Goal: Communication & Community: Connect with others

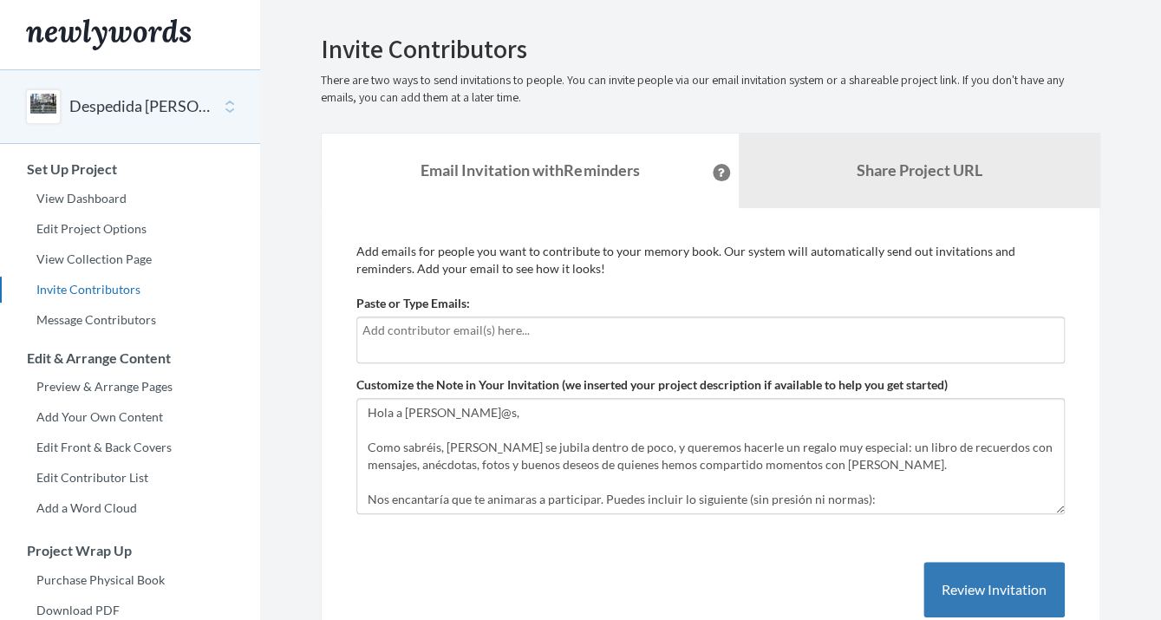
click at [428, 333] on input "text" at bounding box center [710, 330] width 696 height 19
click at [393, 345] on div at bounding box center [710, 340] width 709 height 47
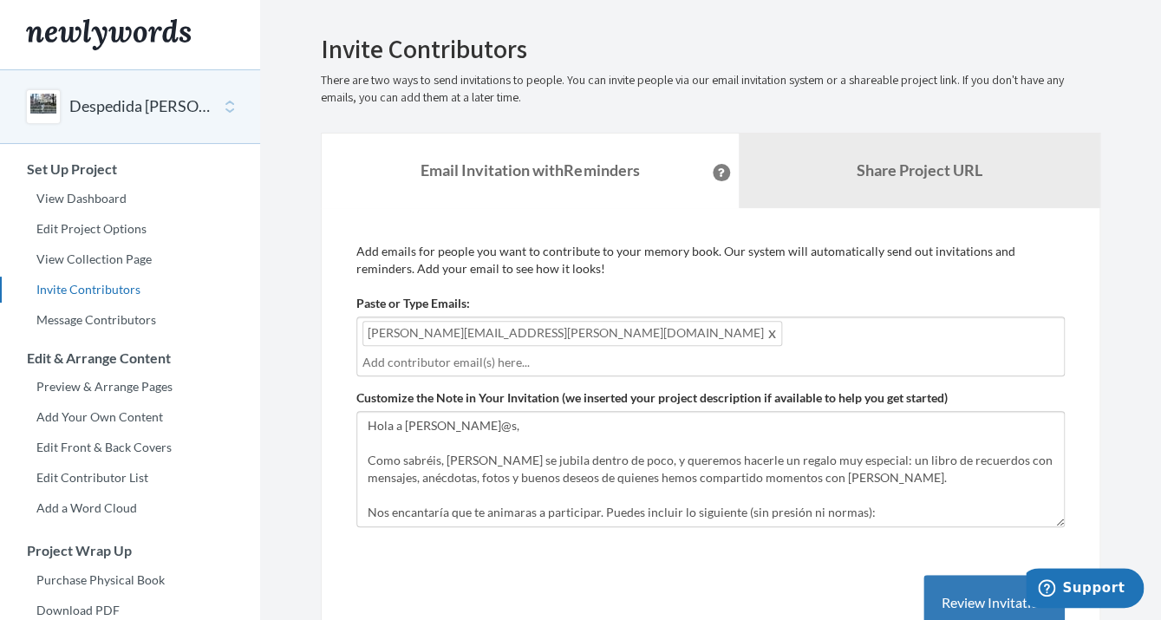
click at [640, 353] on input "text" at bounding box center [710, 362] width 696 height 19
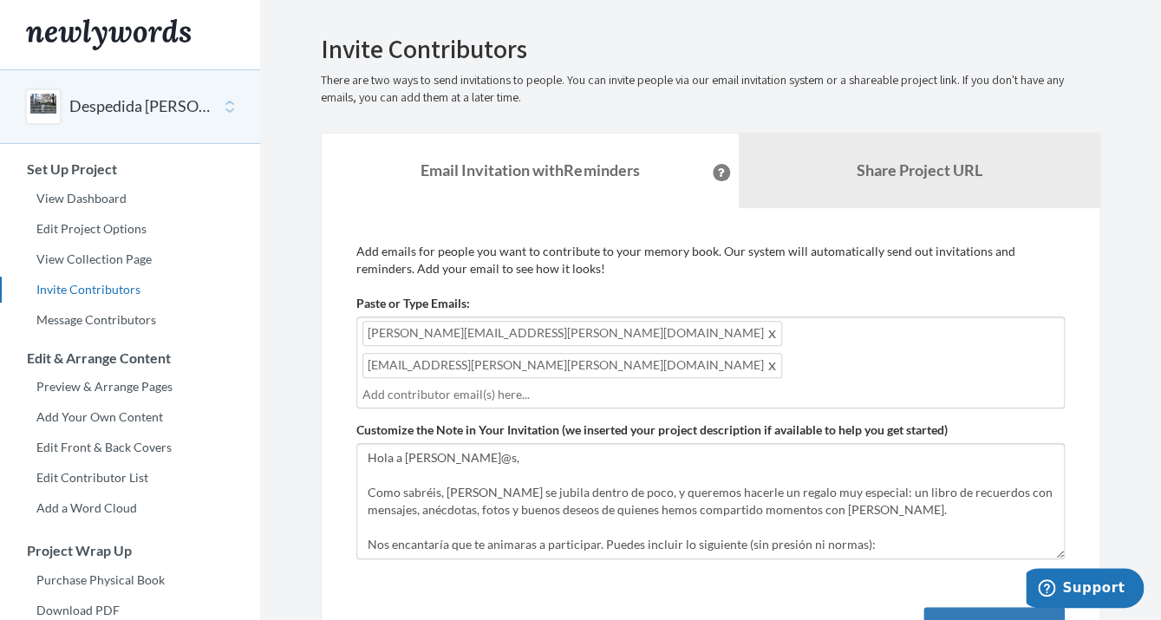
click at [800, 340] on div "Marta.Laso@kyndryl.com Diego.Sanchez.Ramiro@kyndryl.com" at bounding box center [710, 363] width 709 height 92
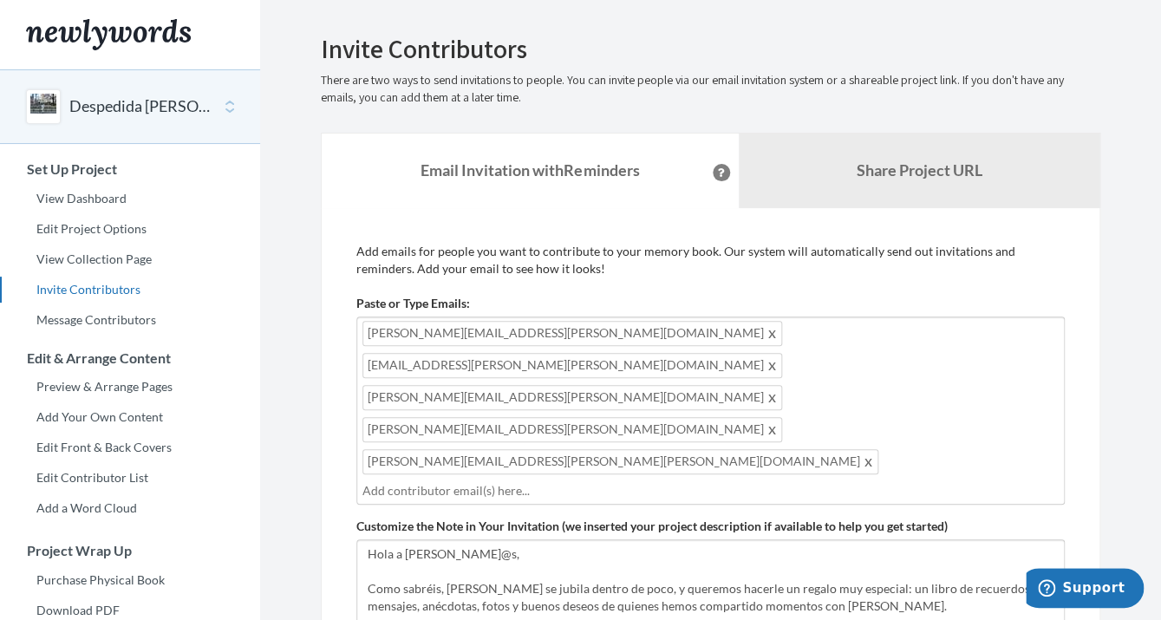
click at [841, 363] on div "Marta.Laso@kyndryl.com Diego.Sanchez.Ramiro@kyndryl.com Ignacio.Crespo.Reig@kyn…" at bounding box center [710, 411] width 709 height 188
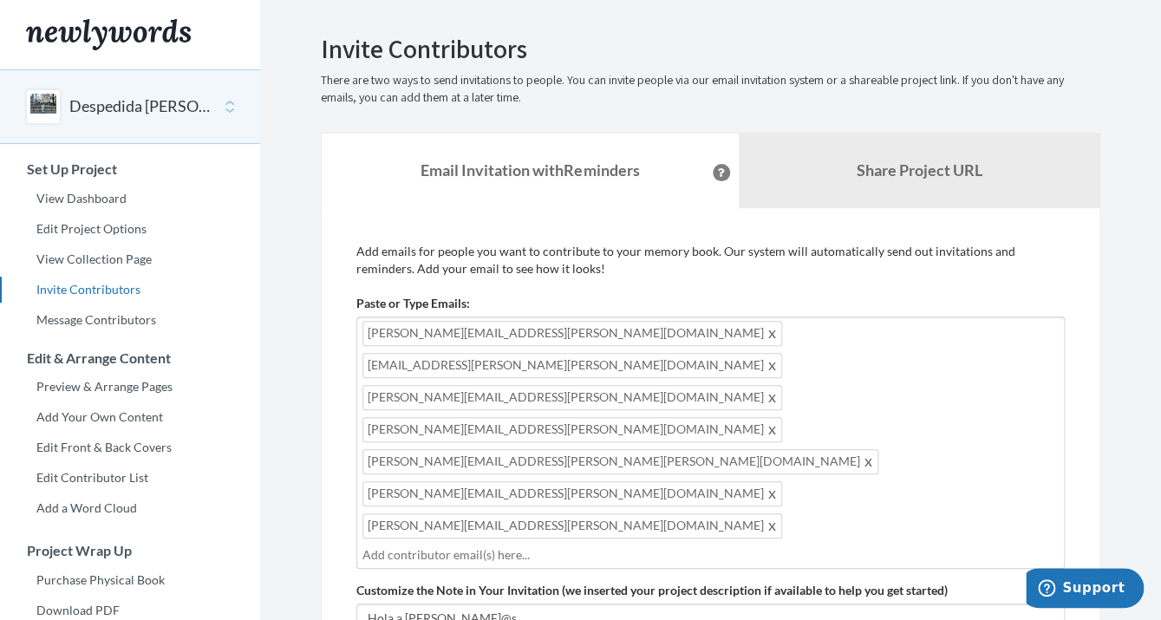
click at [660, 545] on input "text" at bounding box center [710, 554] width 696 height 19
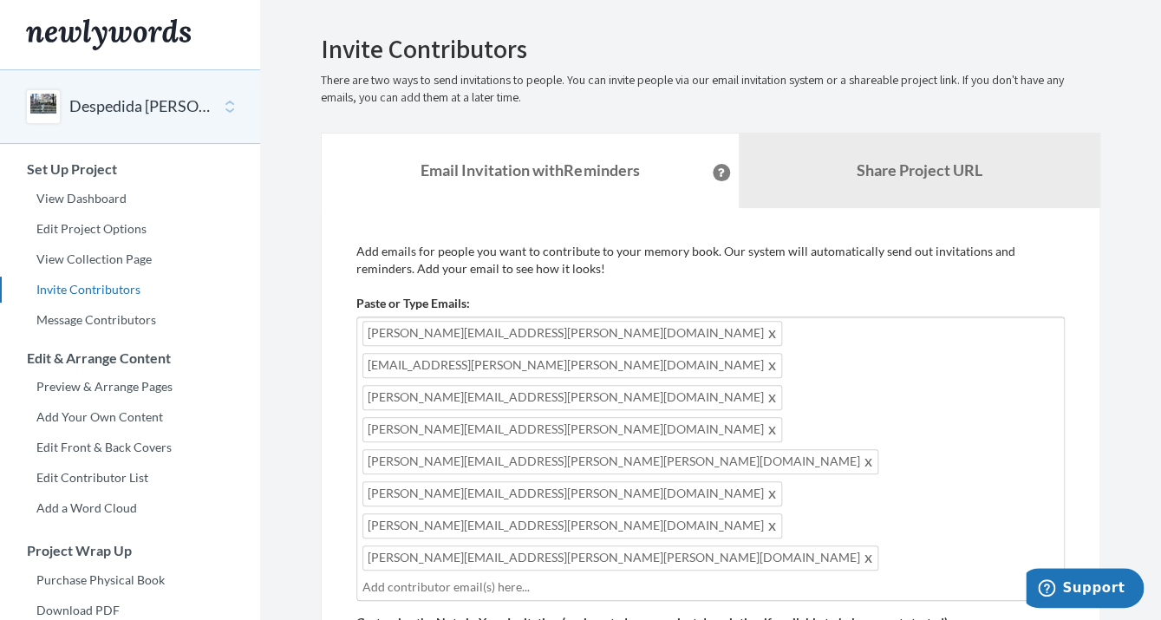
click at [845, 396] on div "Marta.Laso@kyndryl.com Diego.Sanchez.Ramiro@kyndryl.com Ignacio.Crespo.Reig@kyn…" at bounding box center [710, 459] width 709 height 284
click at [496, 610] on input "text" at bounding box center [710, 619] width 696 height 19
click at [661, 610] on input "text" at bounding box center [827, 619] width 463 height 19
click at [812, 429] on div "Marta.Laso@kyndryl.com Diego.Sanchez.Ramiro@kyndryl.com Ignacio.Crespo.Reig@kyn…" at bounding box center [710, 491] width 709 height 349
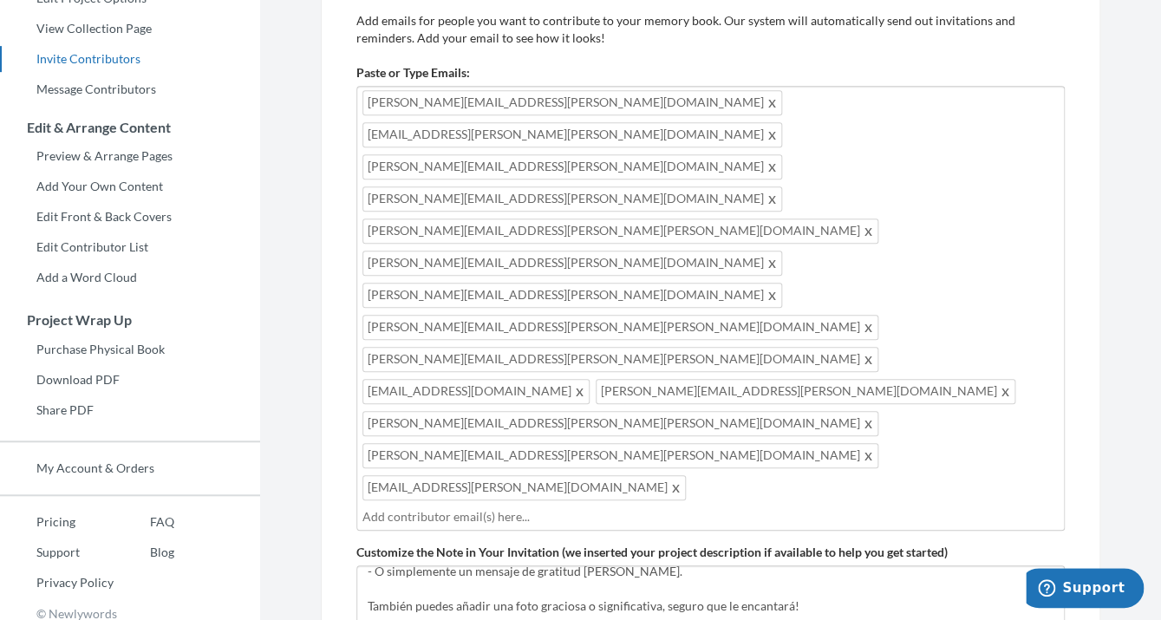
scroll to position [225, 0]
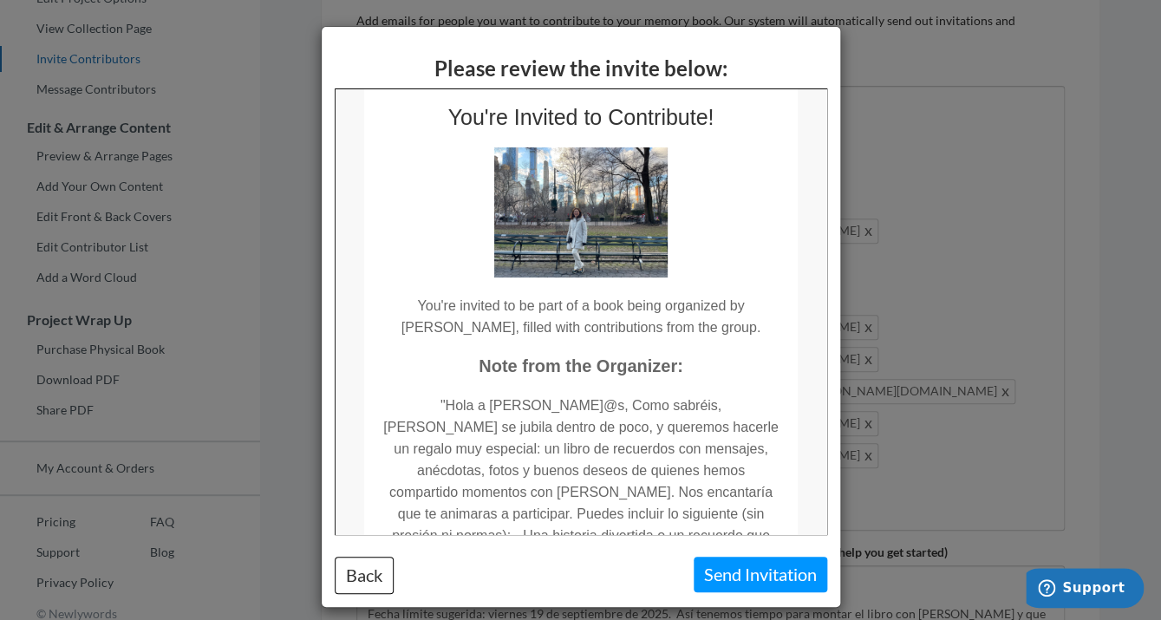
scroll to position [105, 0]
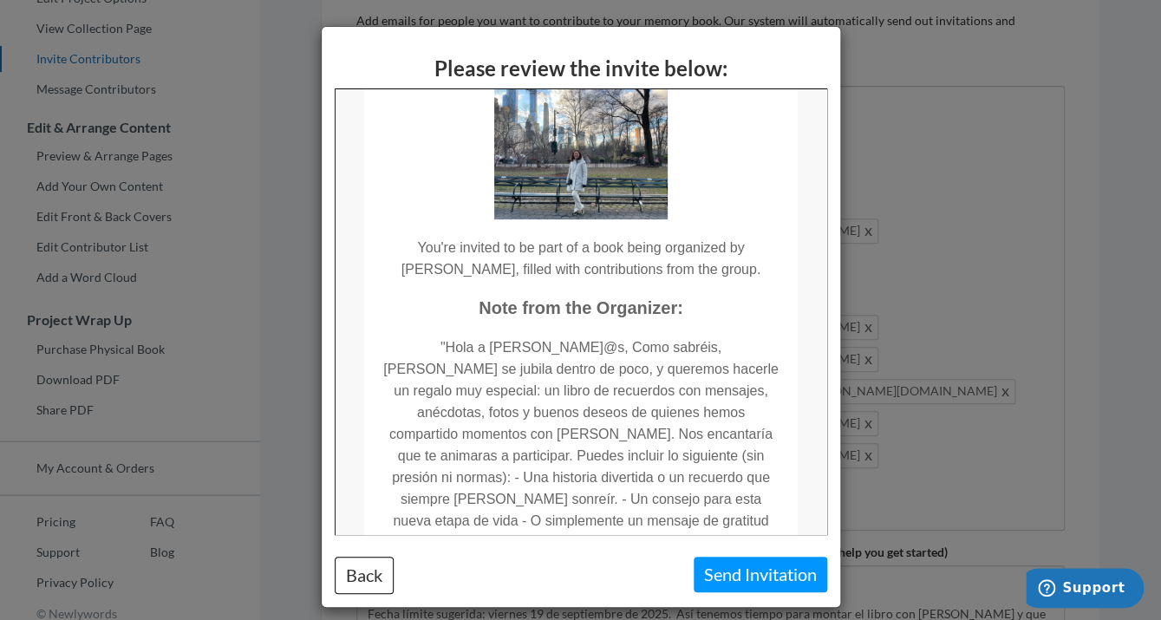
click at [744, 575] on button "Send Invitation" at bounding box center [761, 575] width 134 height 36
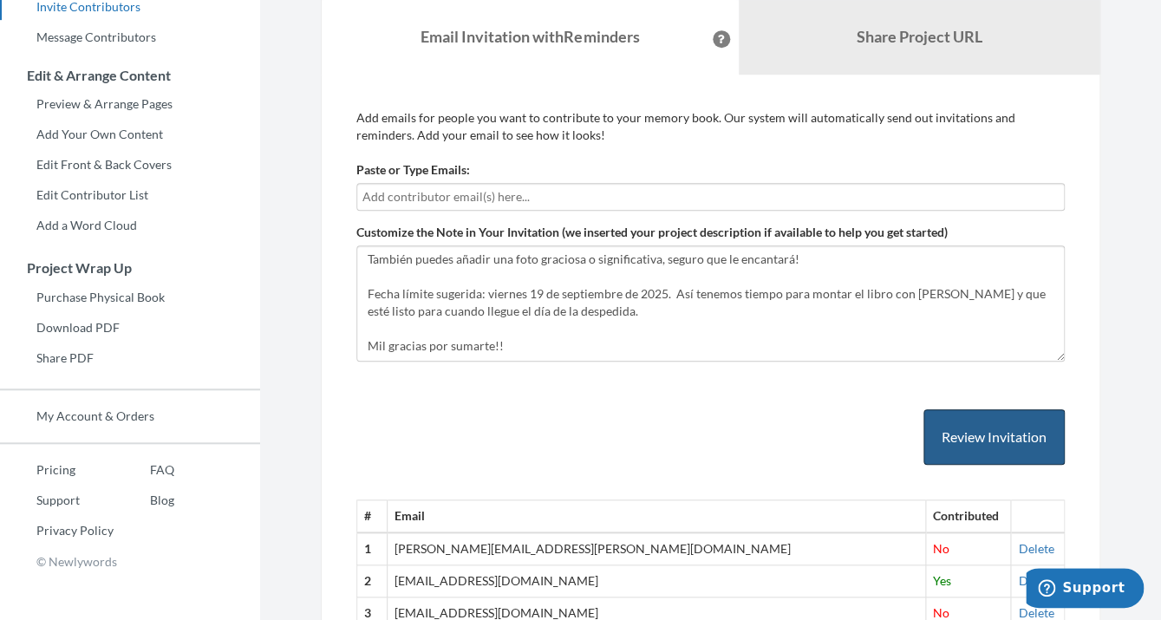
scroll to position [275, 0]
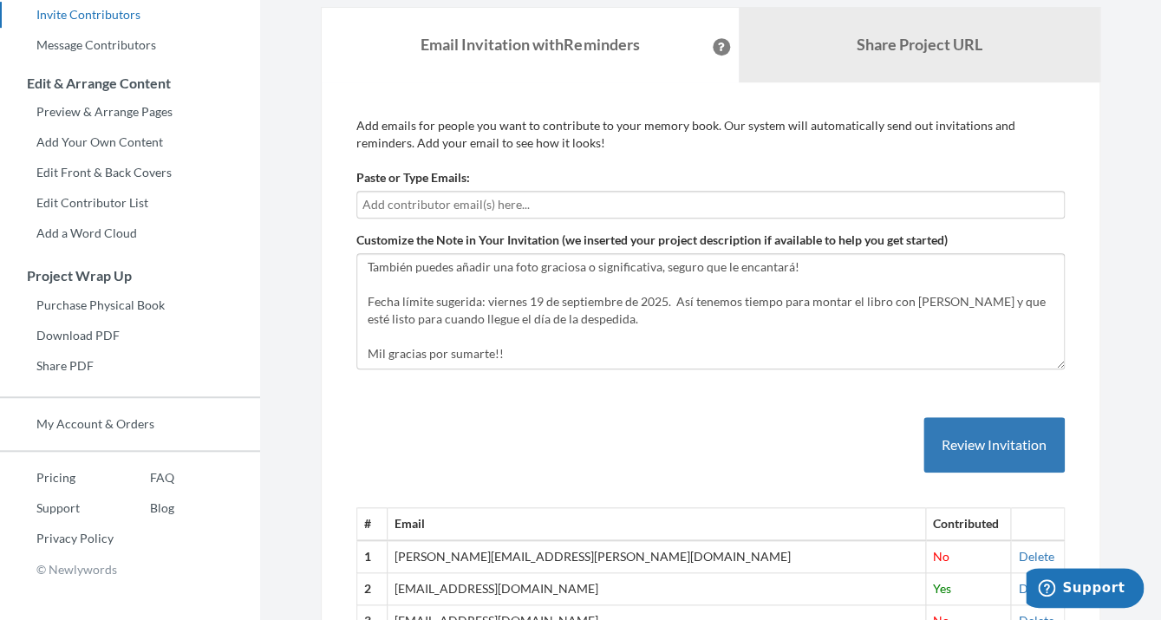
click at [477, 208] on input "text" at bounding box center [710, 204] width 696 height 19
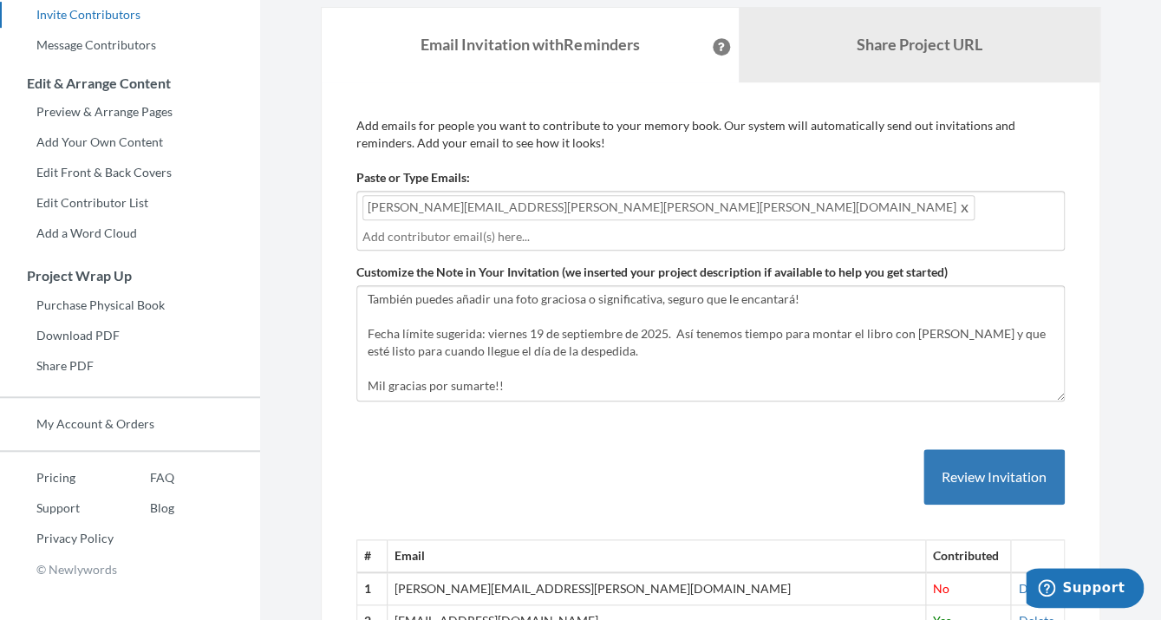
click at [674, 227] on input "text" at bounding box center [710, 236] width 696 height 19
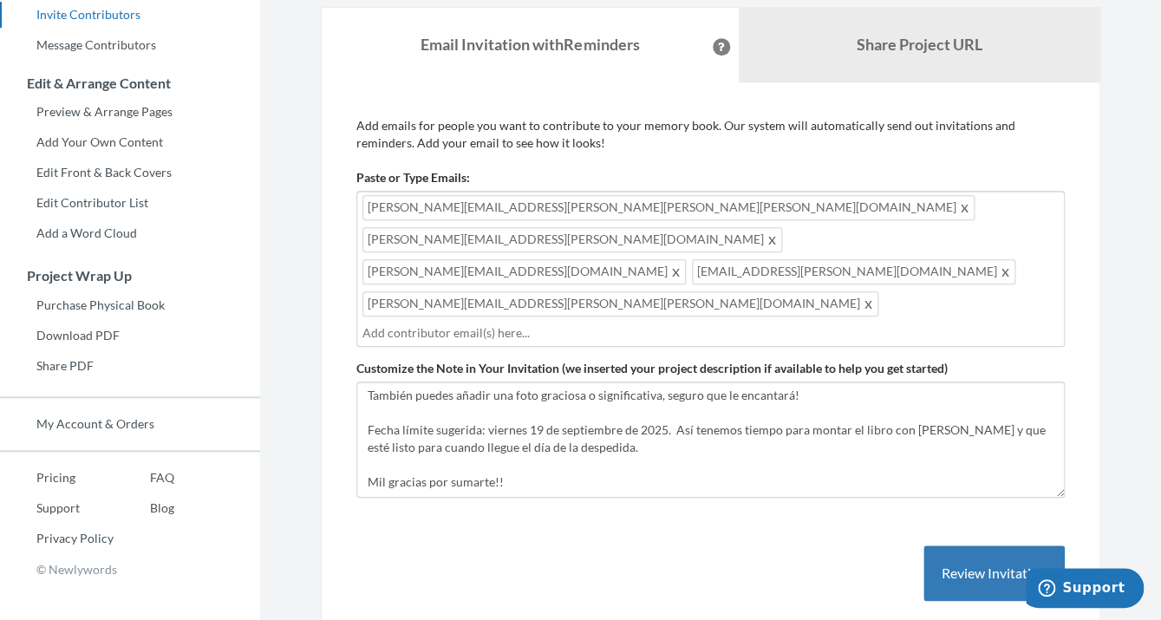
click at [881, 233] on div "Victor.Manuel.Maria.Diaz@kyndryl.com Lucrecia.Llorens.Colongues@kyndryl.com cri…" at bounding box center [710, 269] width 709 height 156
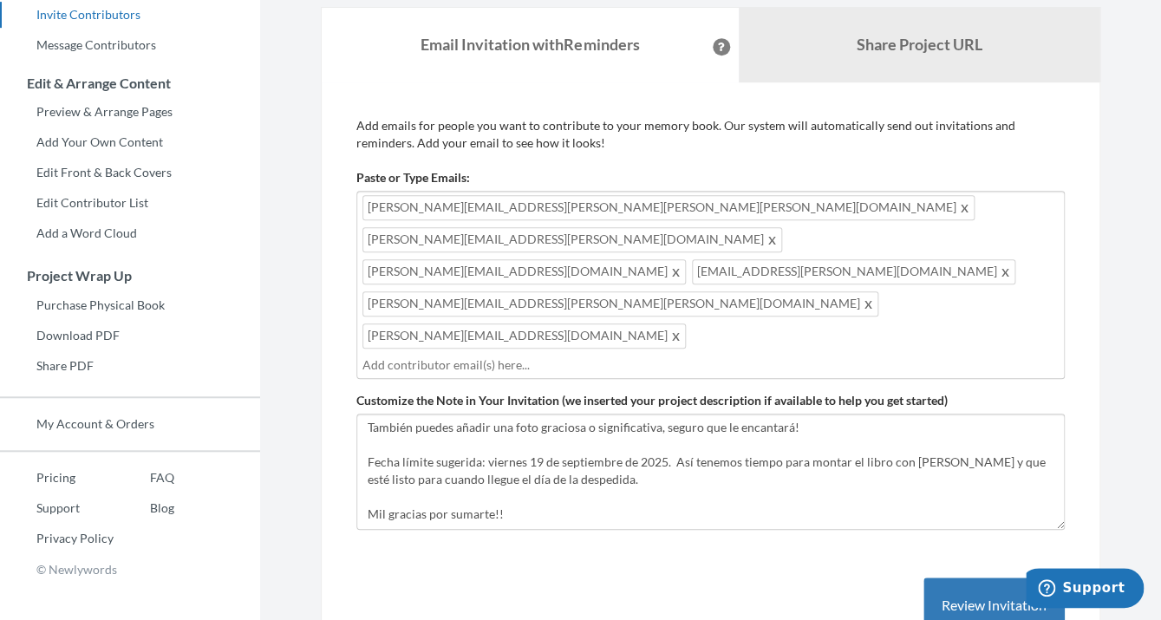
click at [486, 356] on input "text" at bounding box center [710, 365] width 696 height 19
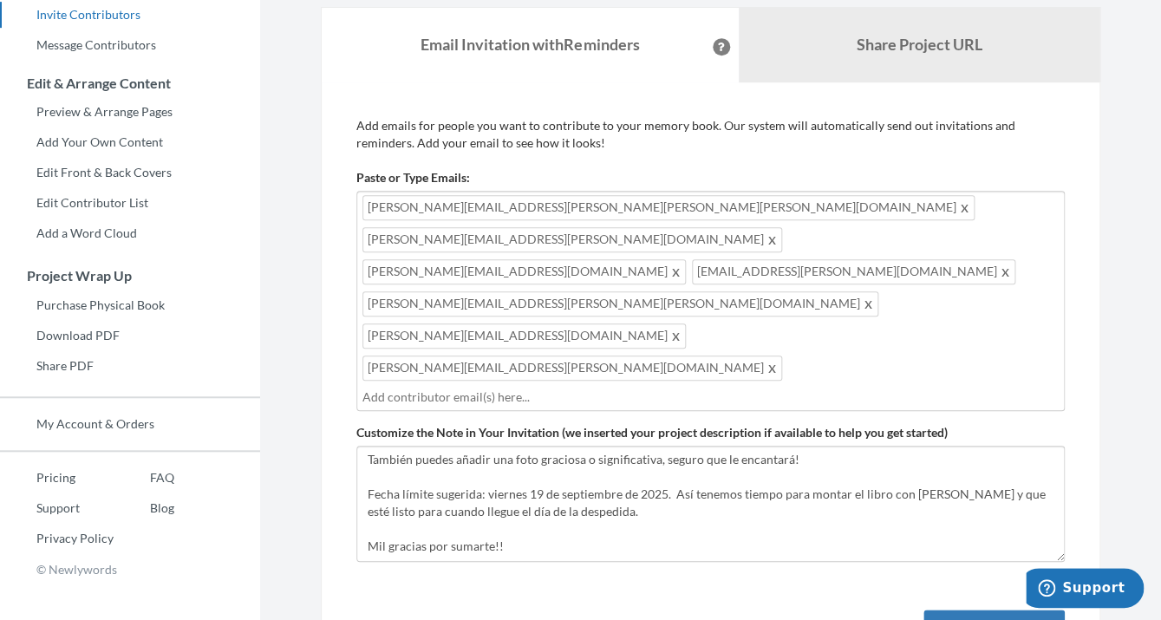
click at [669, 388] on input "text" at bounding box center [710, 397] width 696 height 19
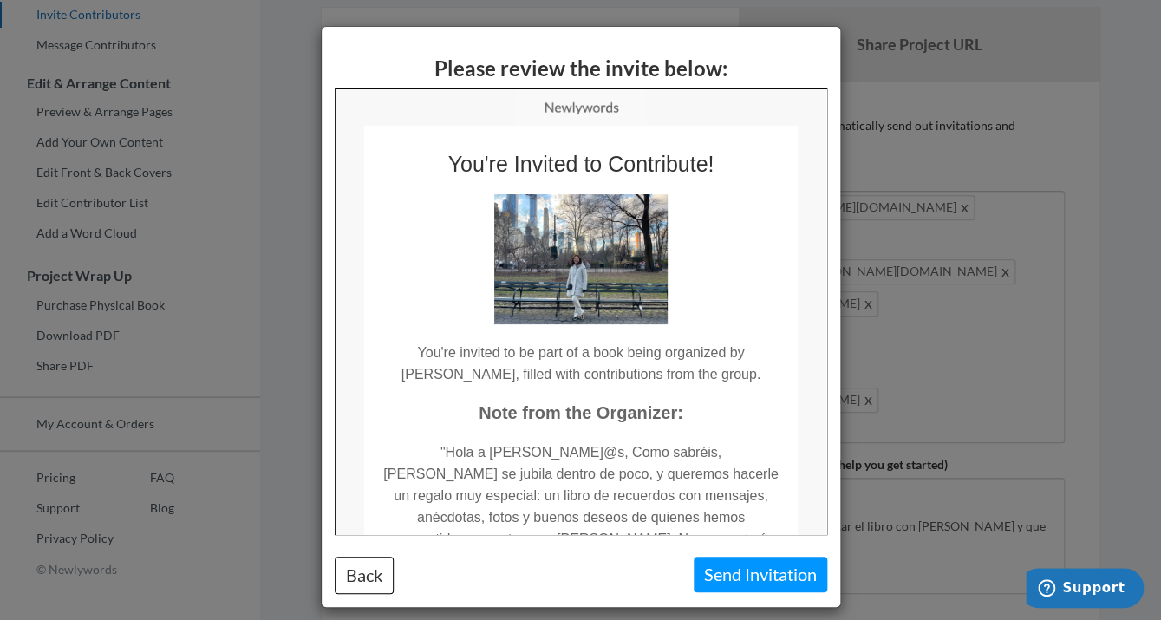
scroll to position [0, 0]
click at [731, 579] on button "Send Invitation" at bounding box center [761, 575] width 134 height 36
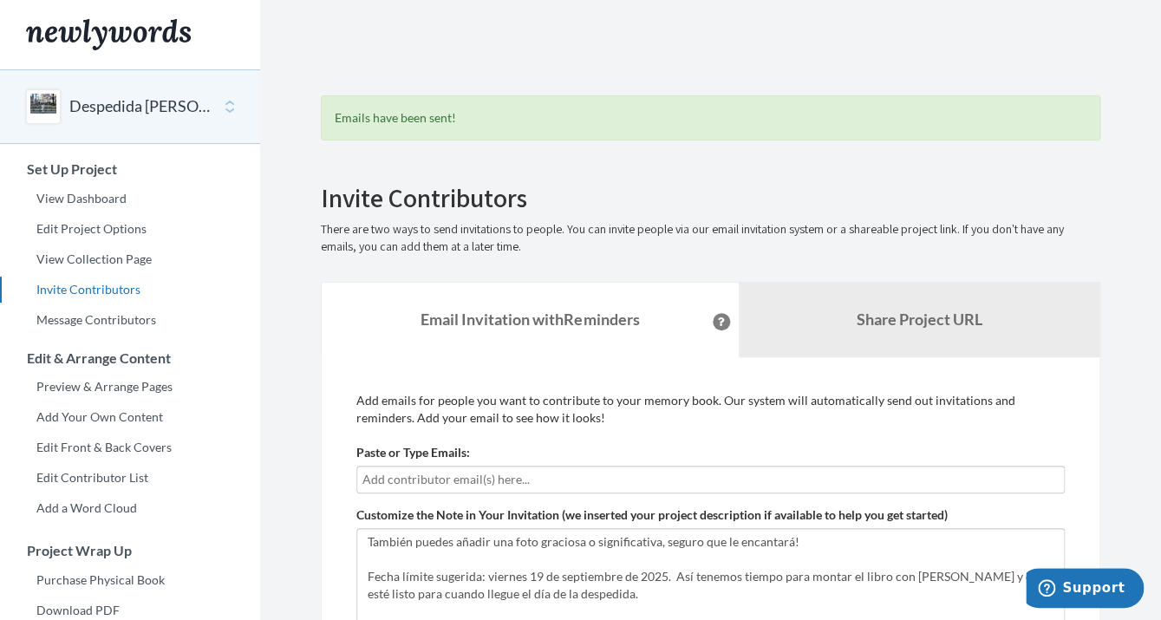
click at [416, 480] on input "text" at bounding box center [710, 479] width 696 height 19
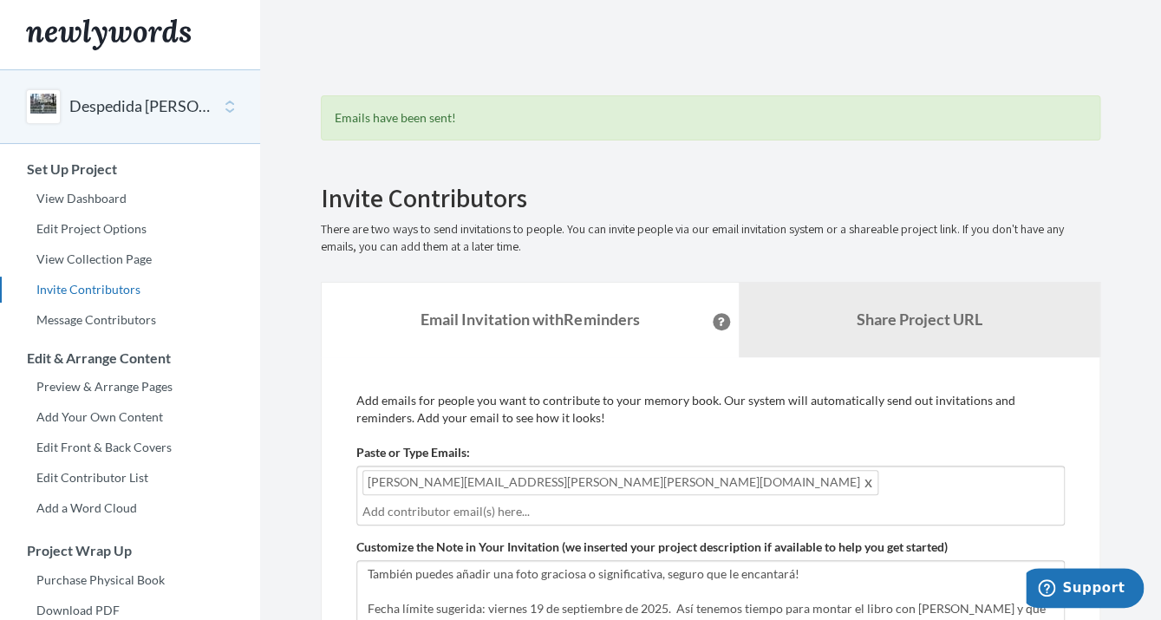
click at [613, 502] on input "text" at bounding box center [710, 511] width 696 height 19
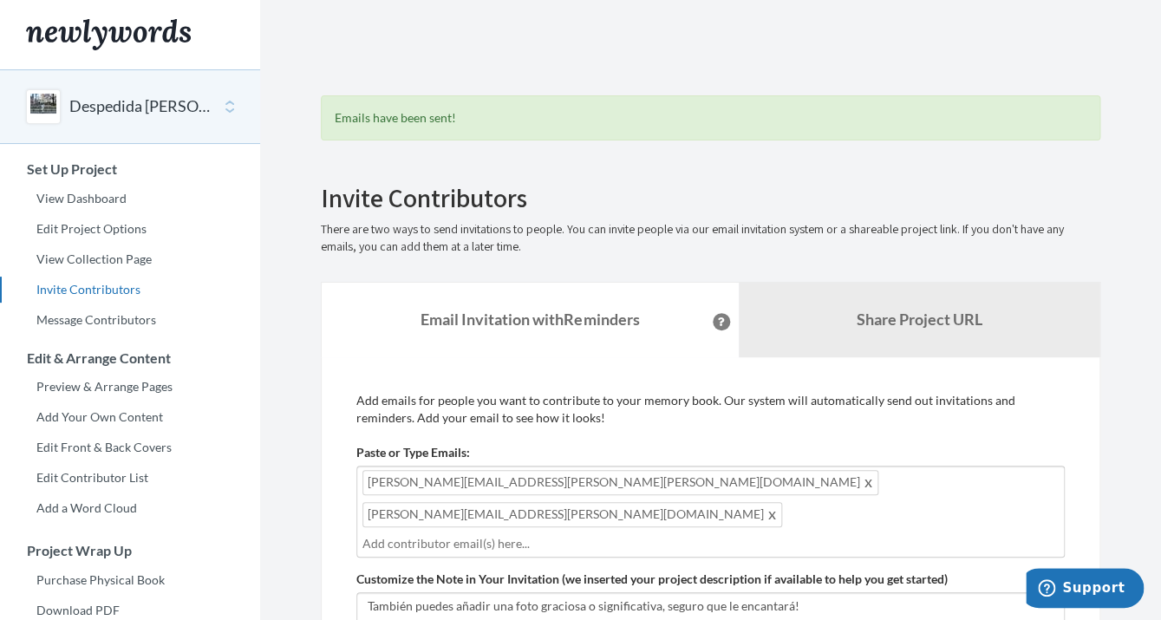
click at [516, 534] on input "text" at bounding box center [710, 543] width 696 height 19
type input "v"
click at [485, 534] on input "text" at bounding box center [710, 543] width 696 height 19
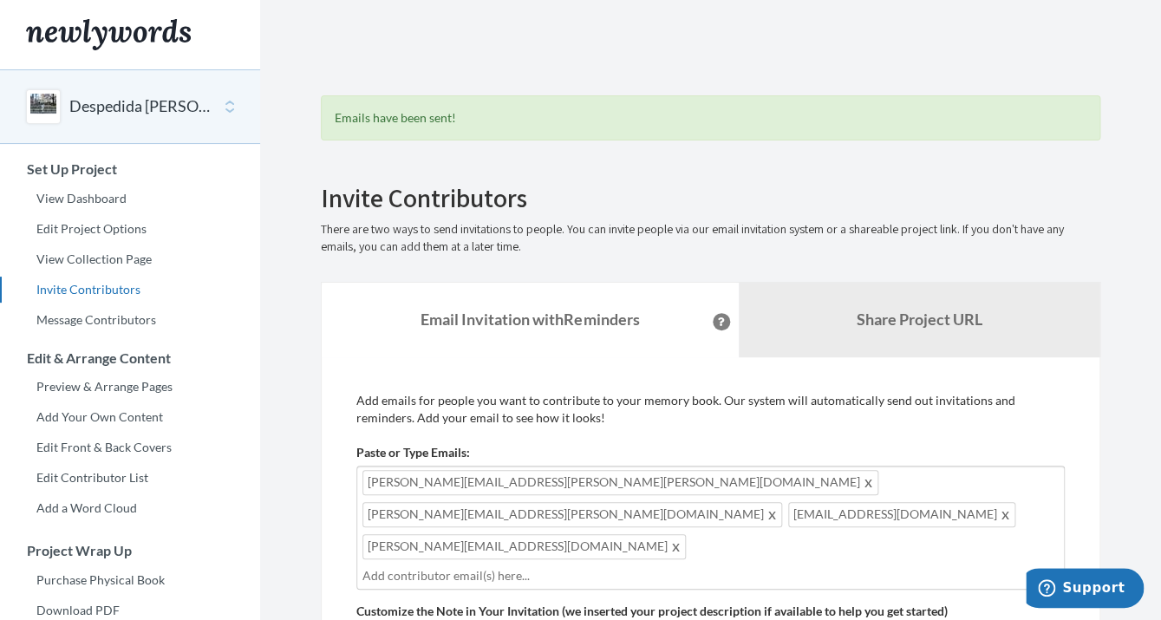
click at [618, 566] on input "text" at bounding box center [710, 575] width 696 height 19
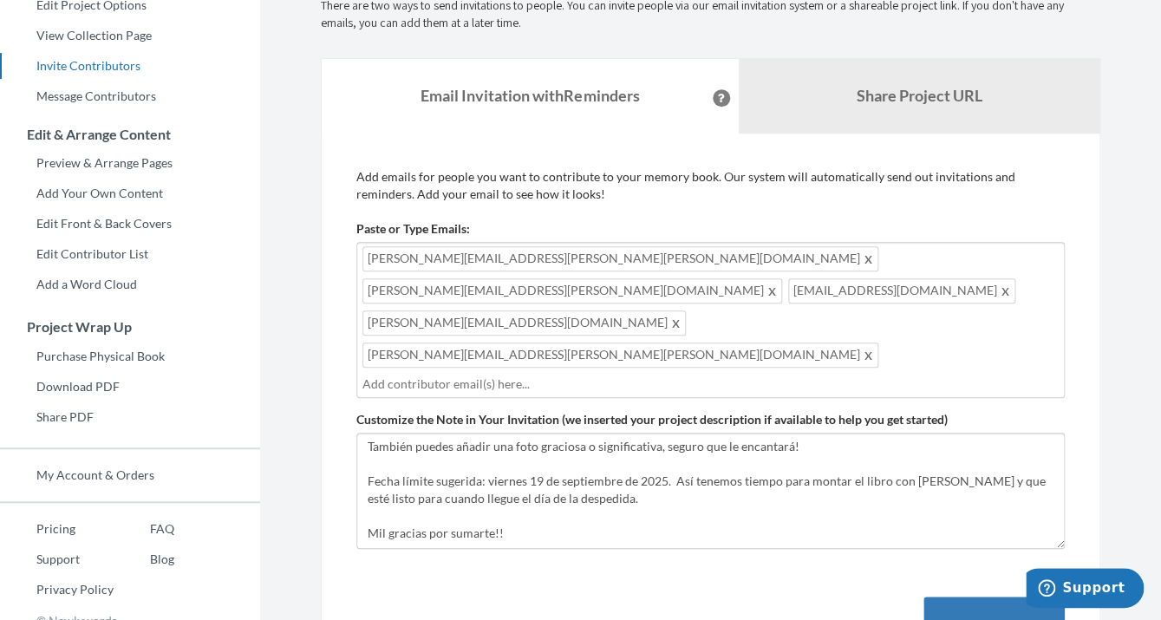
scroll to position [240, 0]
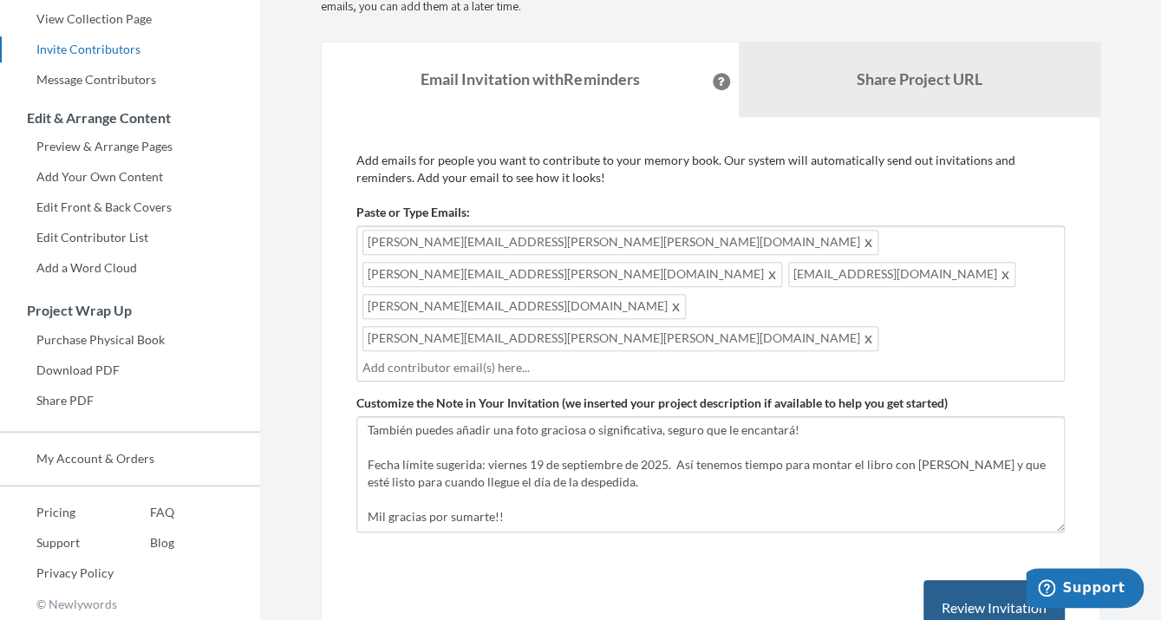
click at [948, 580] on button "Review Invitation" at bounding box center [994, 608] width 141 height 56
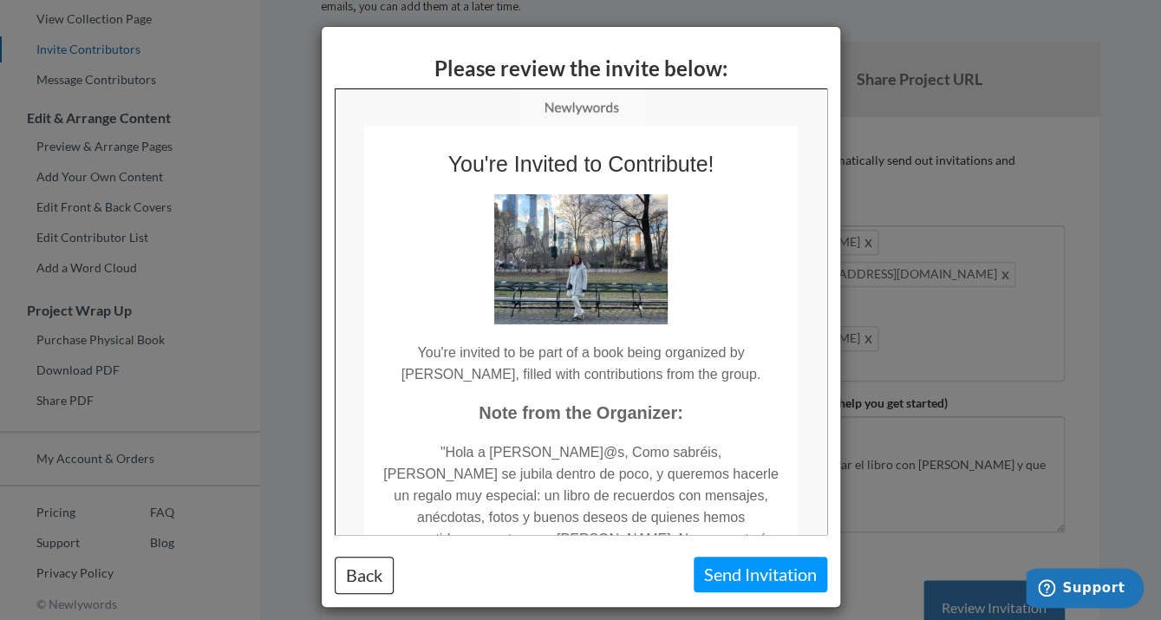
scroll to position [0, 0]
click at [717, 578] on button "Send Invitation" at bounding box center [761, 575] width 134 height 36
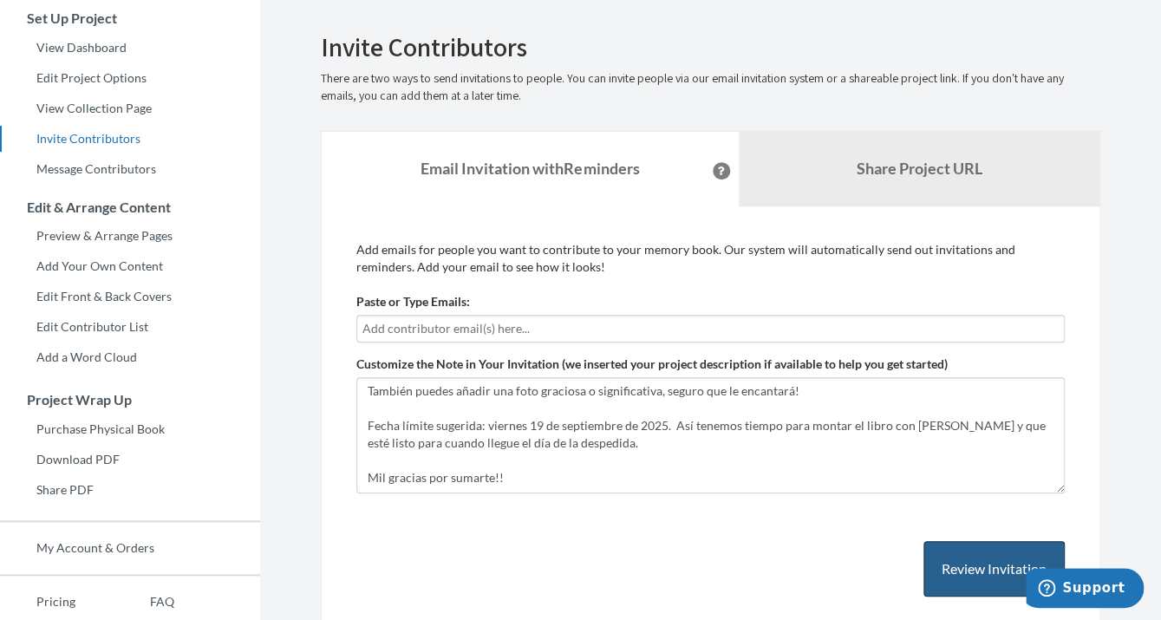
scroll to position [147, 0]
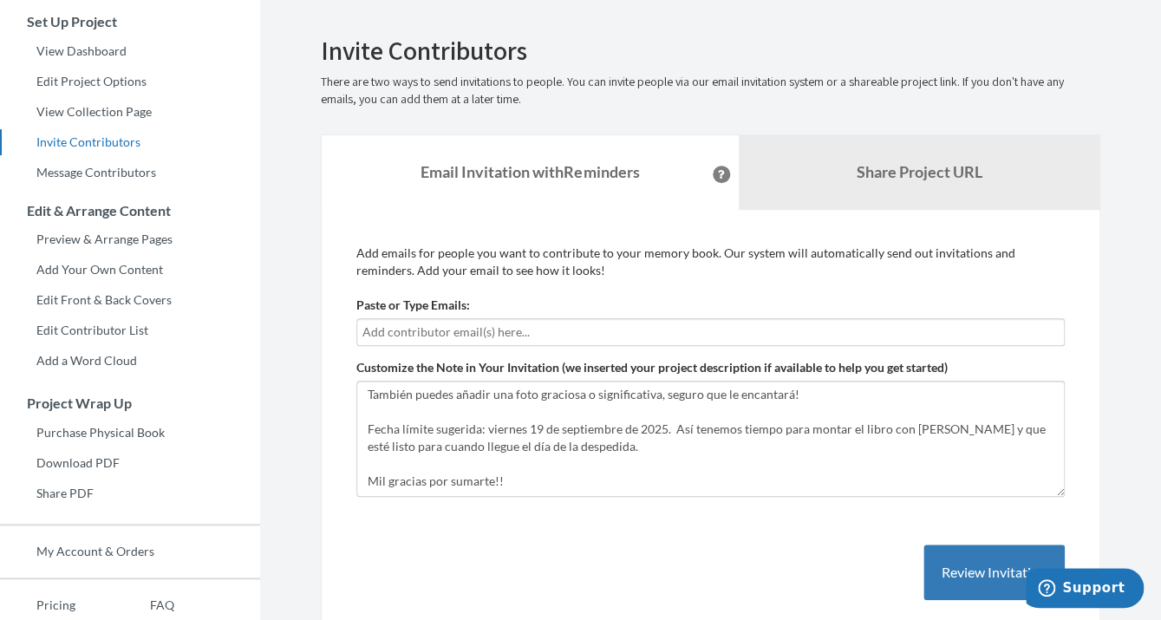
click at [487, 332] on input "text" at bounding box center [710, 332] width 696 height 19
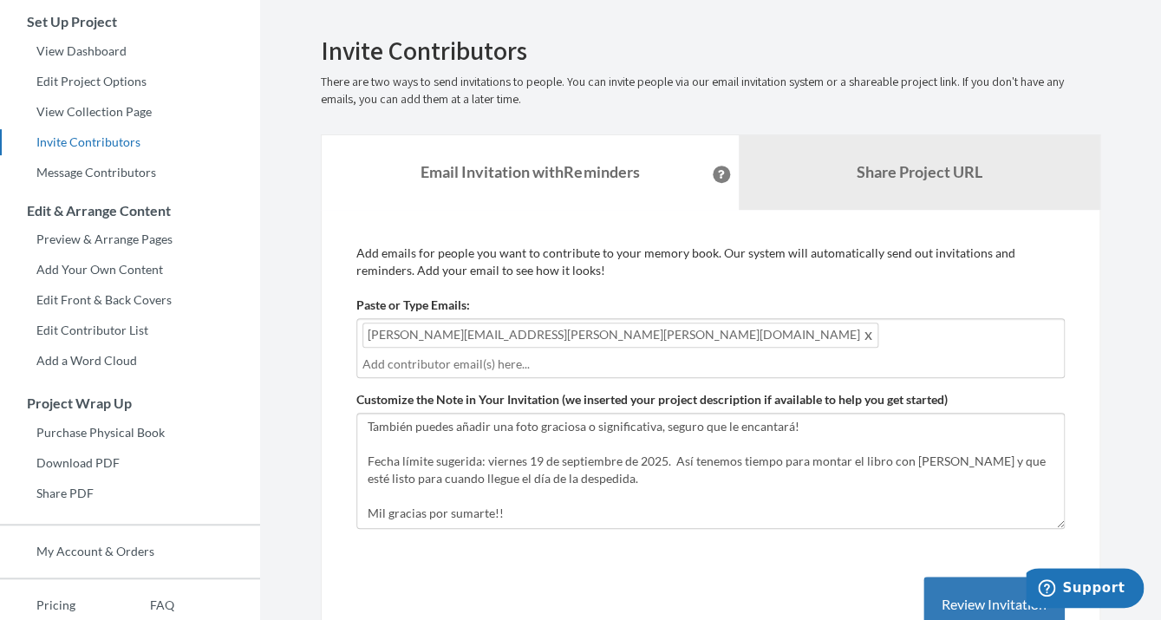
click at [721, 355] on input "text" at bounding box center [710, 364] width 696 height 19
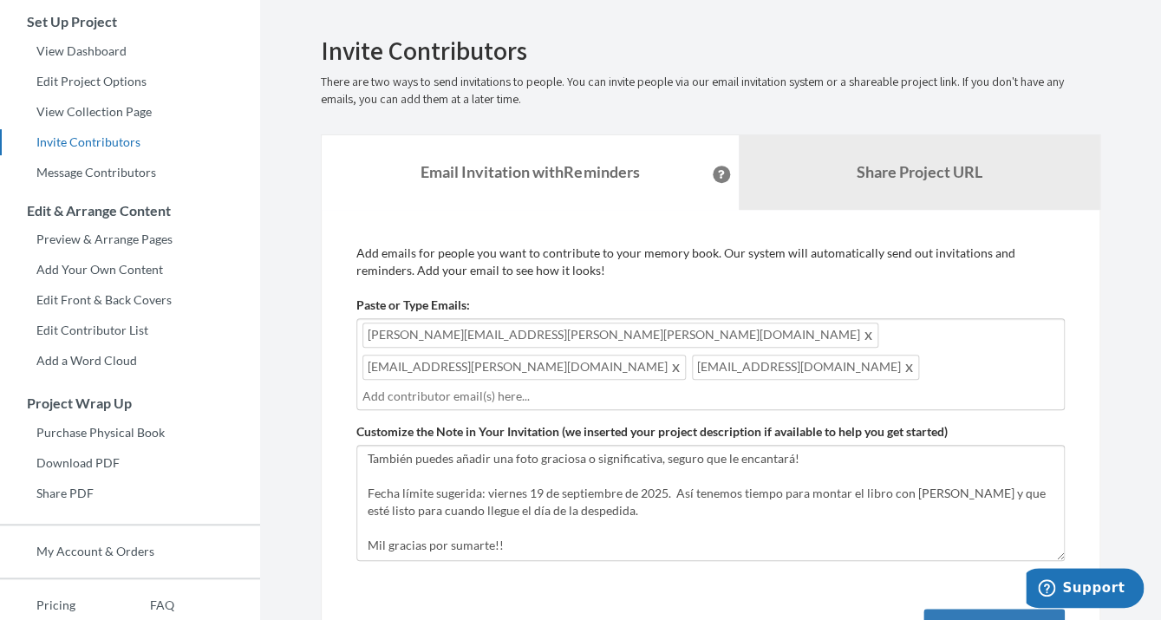
click at [539, 387] on input "text" at bounding box center [710, 396] width 696 height 19
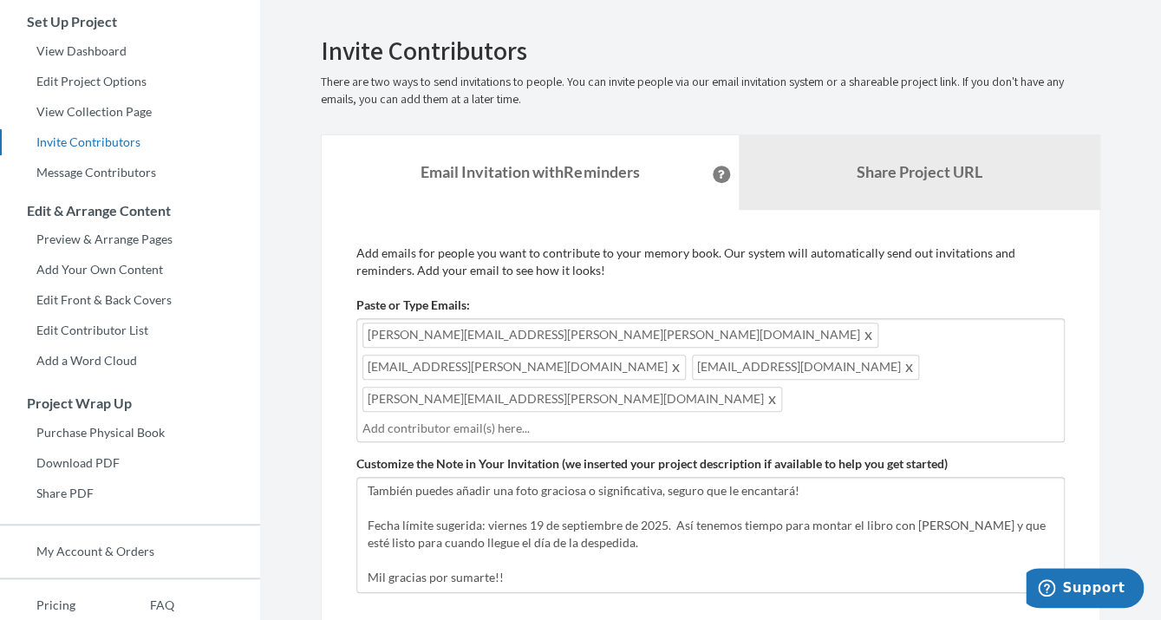
click at [628, 419] on input "text" at bounding box center [710, 428] width 696 height 19
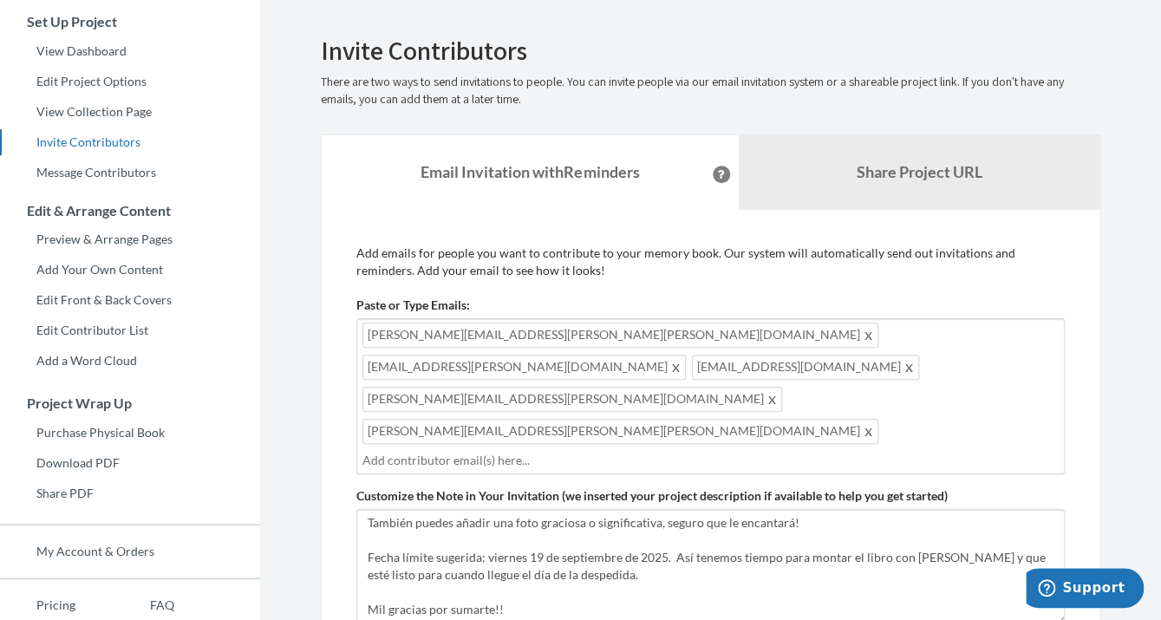
click at [499, 451] on input "text" at bounding box center [710, 460] width 696 height 19
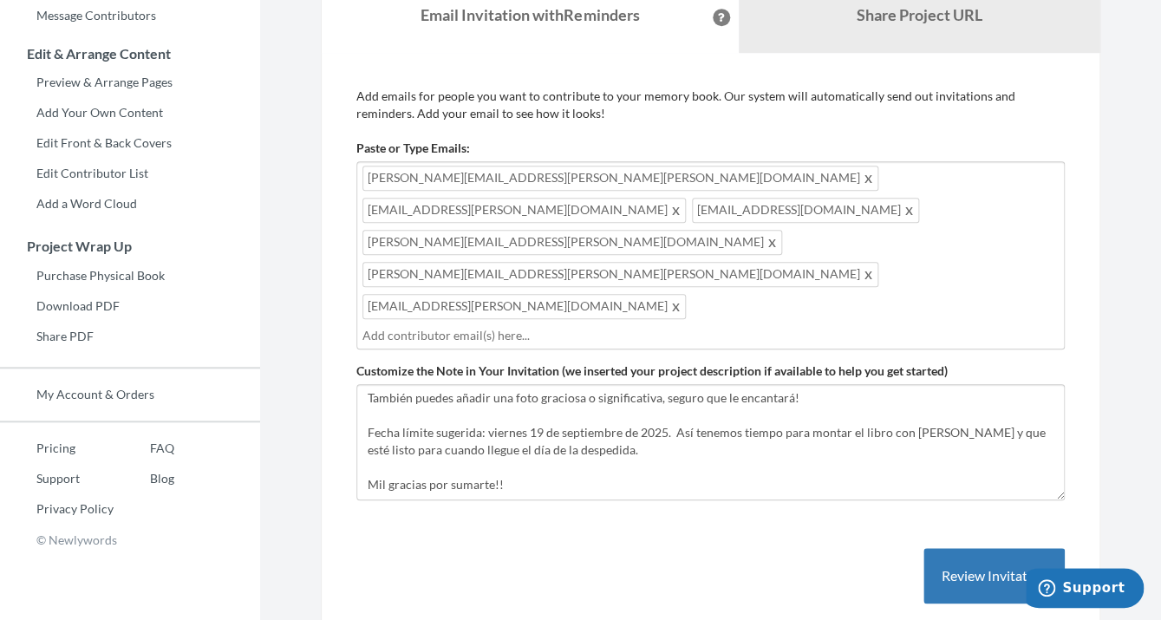
scroll to position [330, 0]
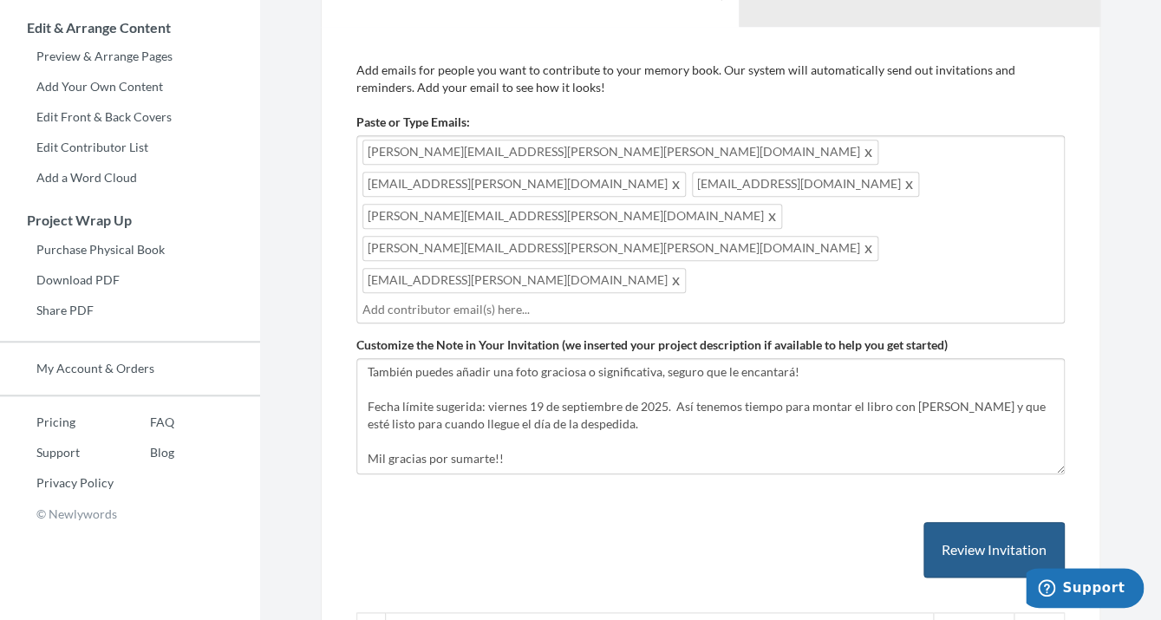
click at [956, 522] on button "Review Invitation" at bounding box center [994, 550] width 141 height 56
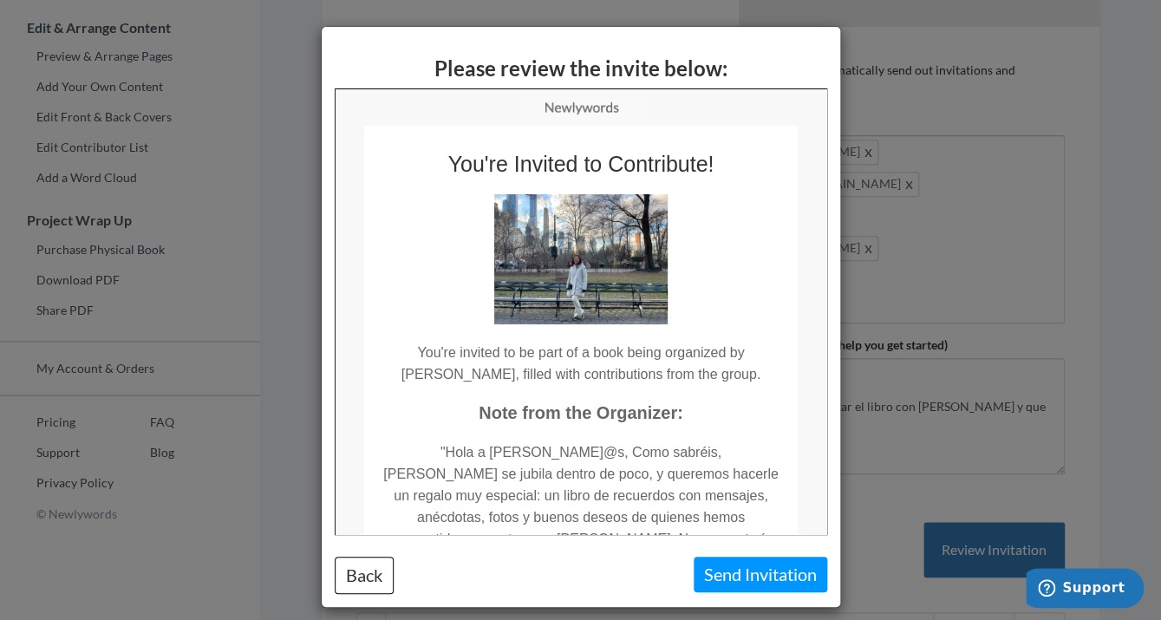
scroll to position [0, 0]
click at [741, 568] on button "Send Invitation" at bounding box center [761, 575] width 134 height 36
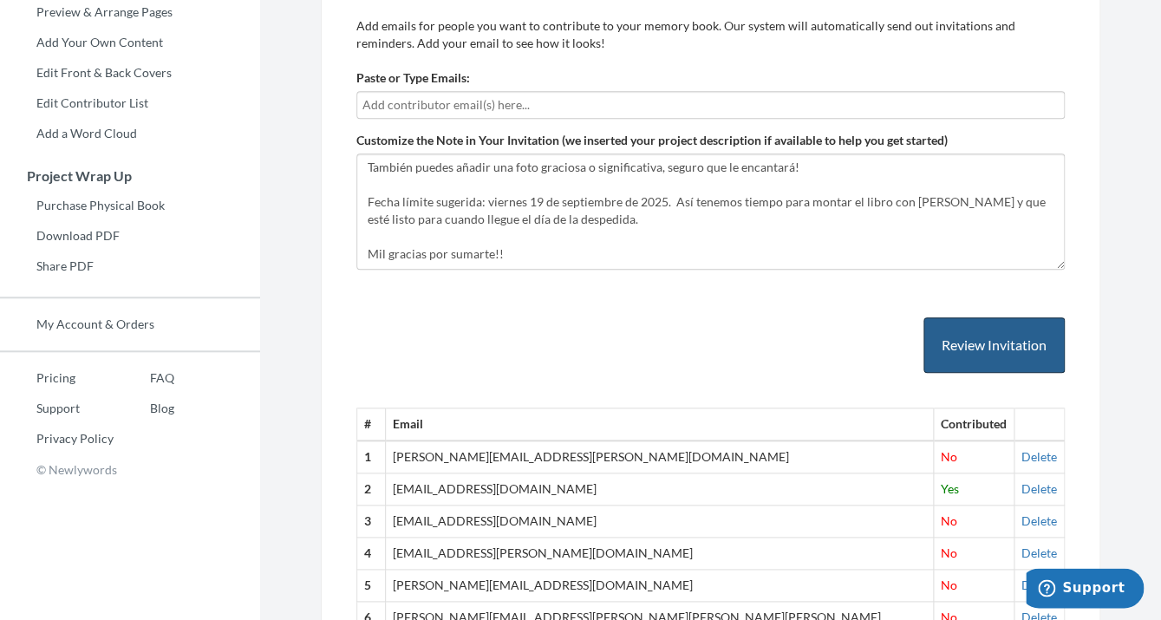
scroll to position [363, 0]
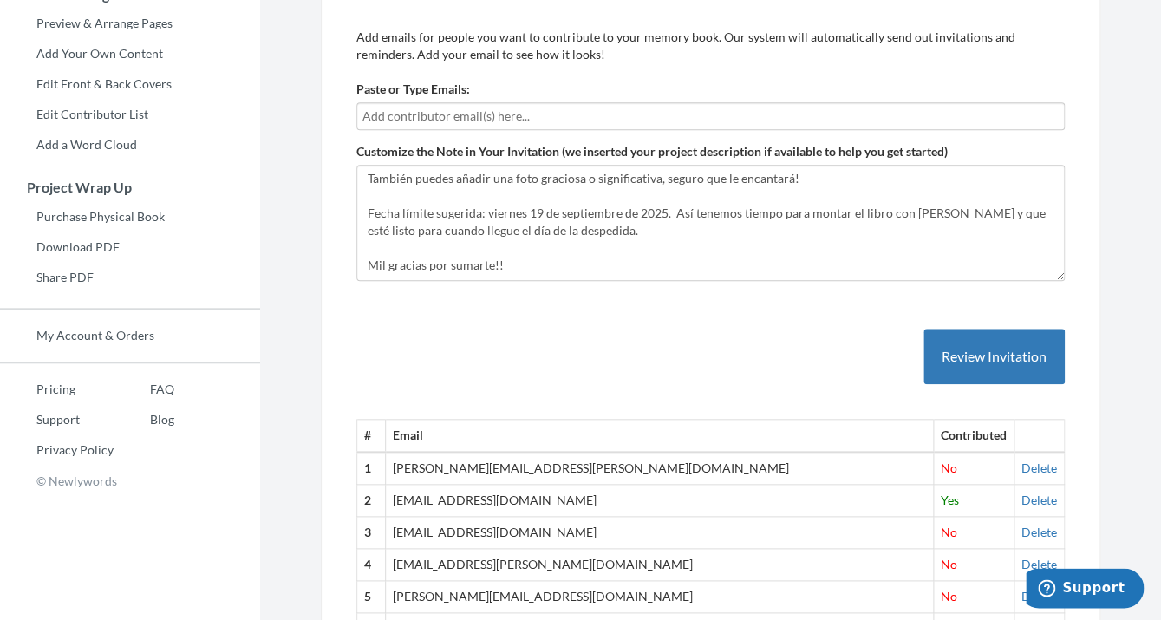
click at [421, 119] on input "text" at bounding box center [710, 116] width 696 height 19
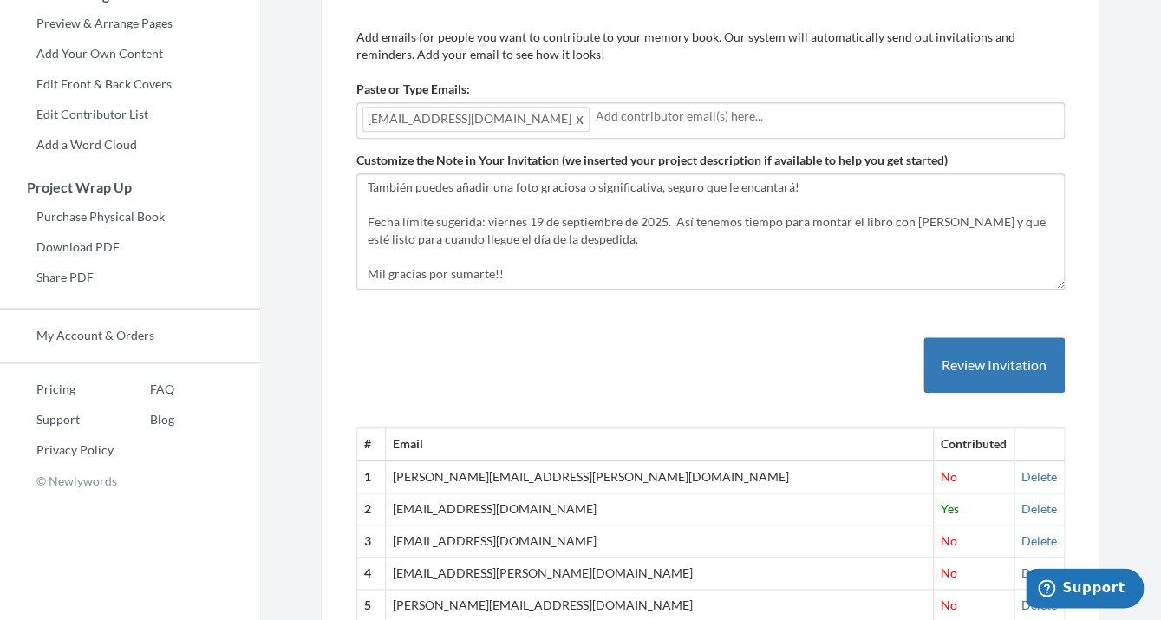
click at [662, 115] on input "text" at bounding box center [827, 116] width 463 height 19
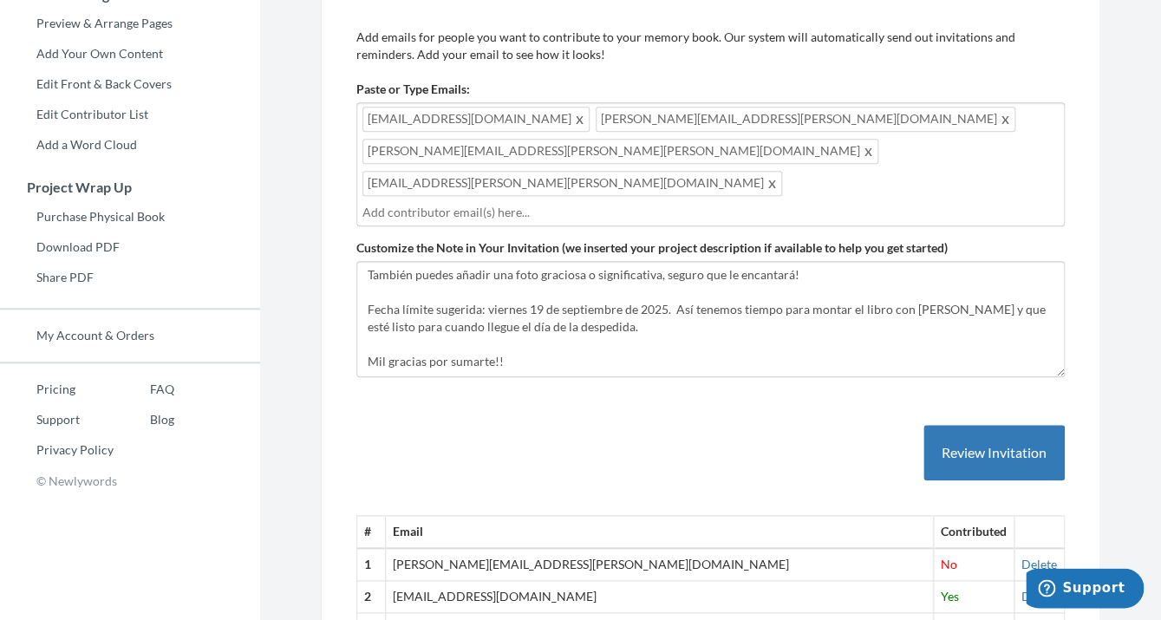
click at [764, 203] on input "text" at bounding box center [710, 212] width 696 height 19
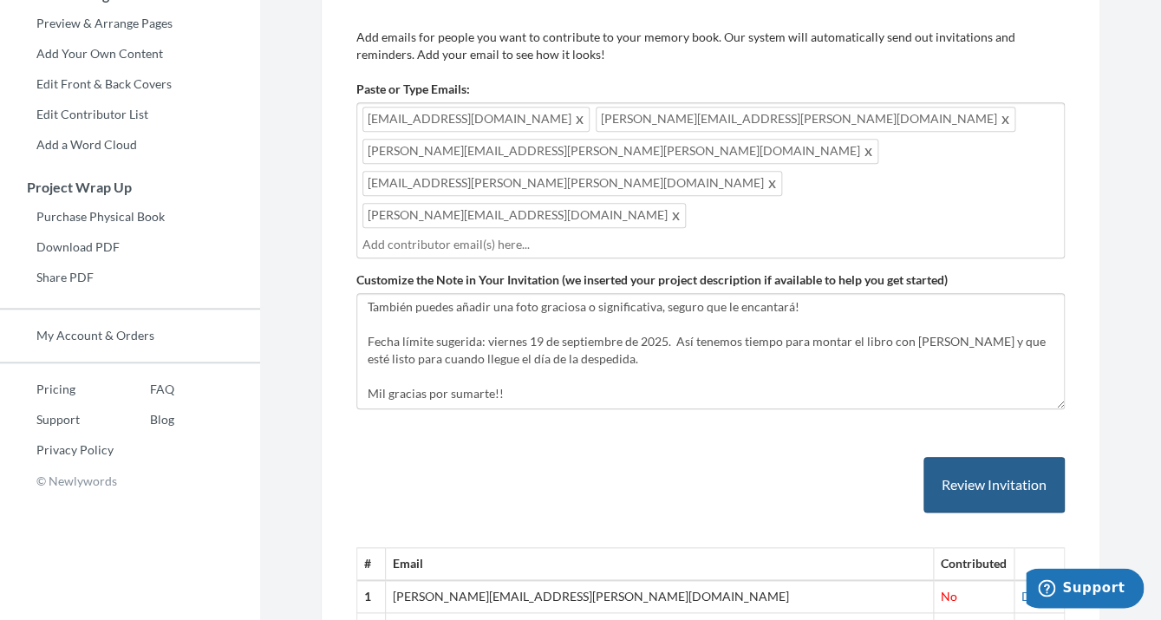
click at [991, 457] on button "Review Invitation" at bounding box center [994, 485] width 141 height 56
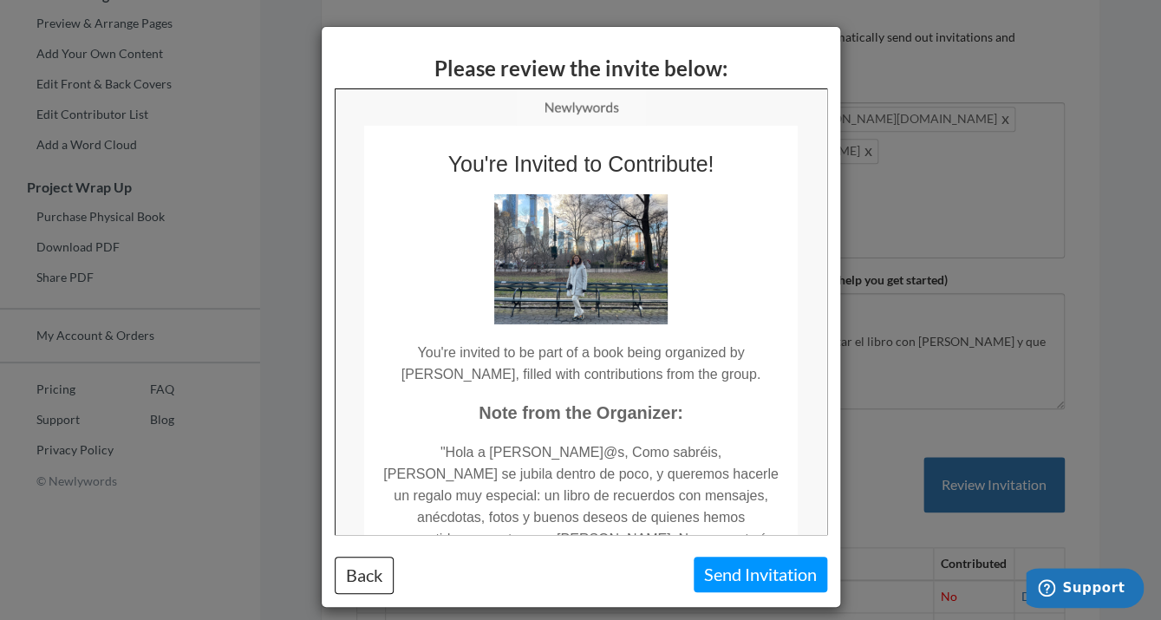
scroll to position [0, 0]
click at [749, 574] on button "Send Invitation" at bounding box center [761, 575] width 134 height 36
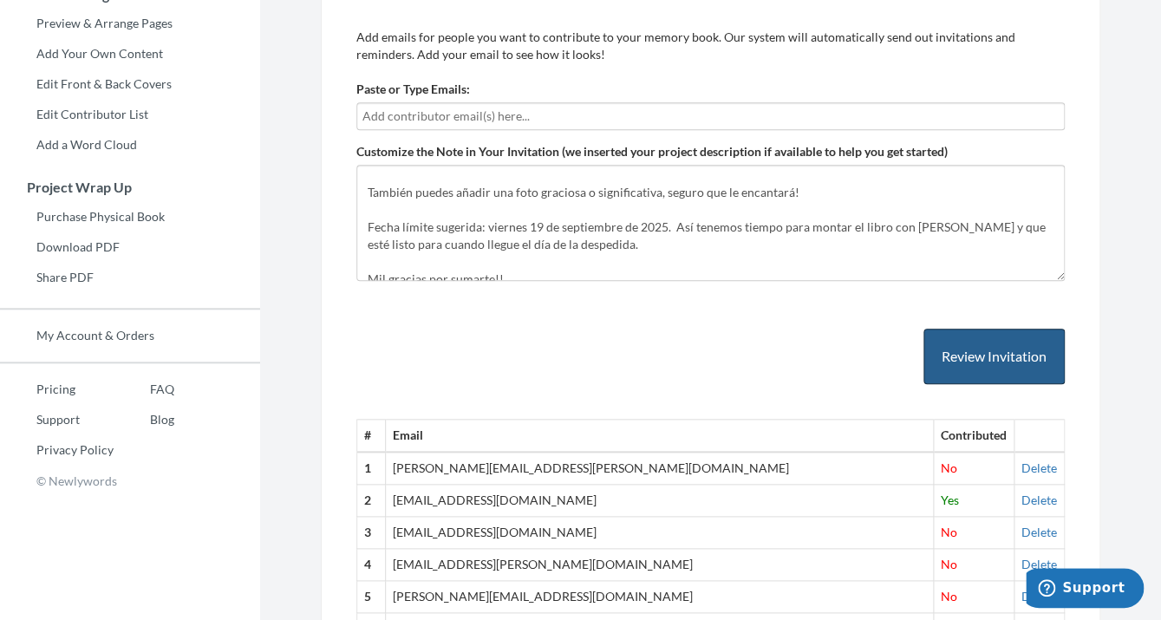
scroll to position [213, 0]
click at [460, 120] on input "text" at bounding box center [710, 116] width 696 height 19
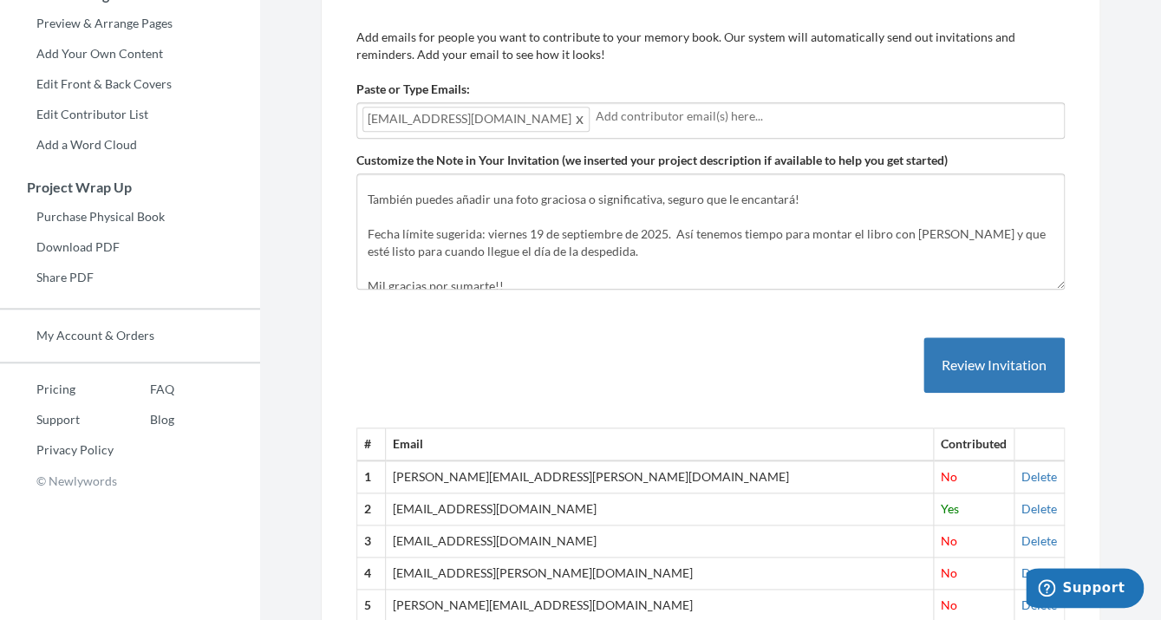
click at [596, 109] on input "text" at bounding box center [827, 116] width 463 height 19
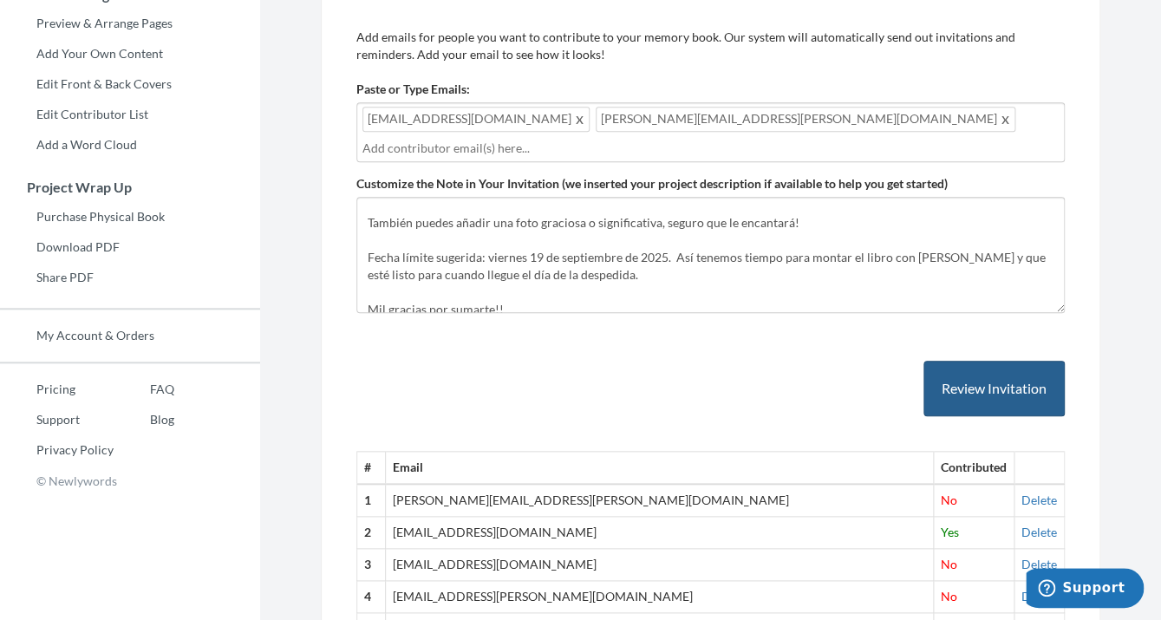
click at [972, 393] on button "Review Invitation" at bounding box center [994, 389] width 141 height 56
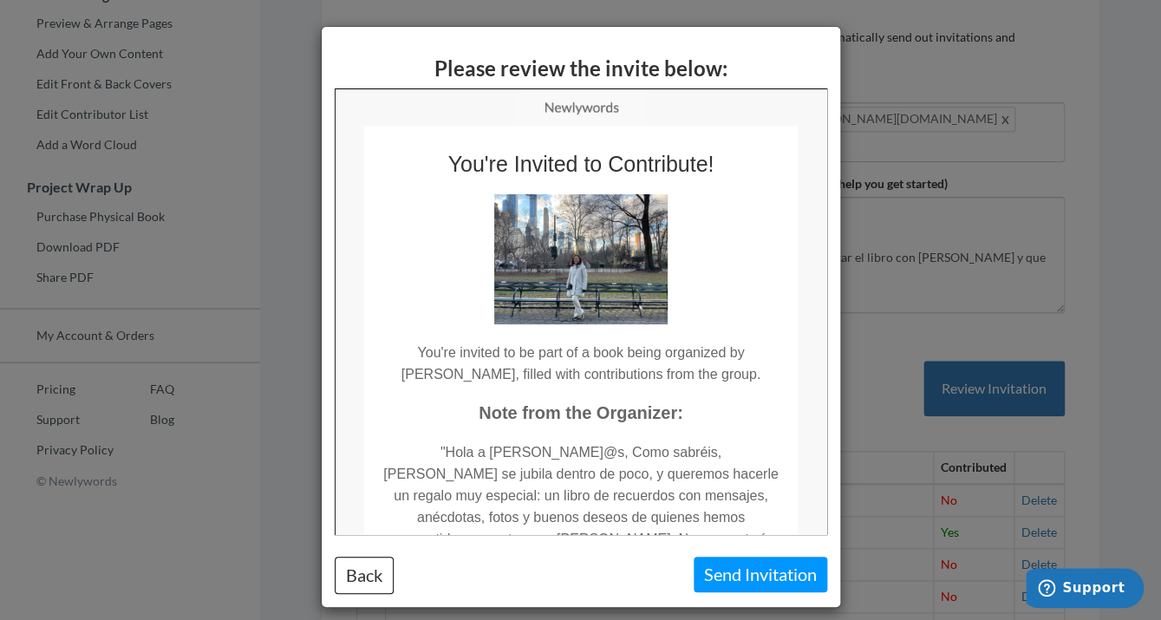
scroll to position [0, 0]
click at [735, 575] on button "Send Invitation" at bounding box center [761, 575] width 134 height 36
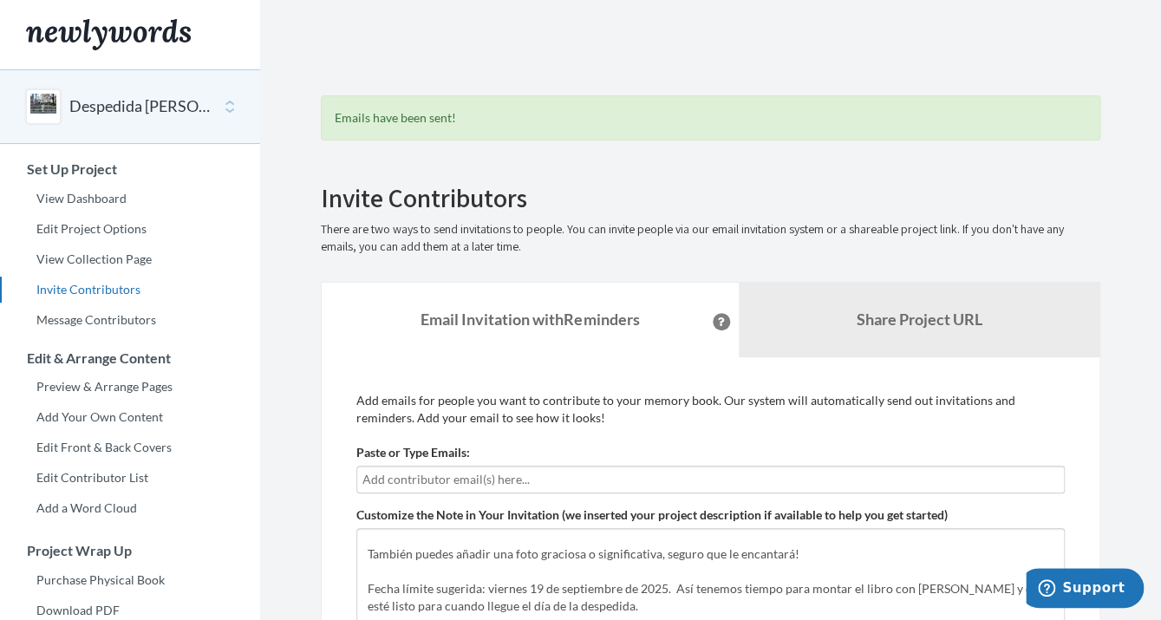
click at [125, 108] on button "Despedida [PERSON_NAME] [PERSON_NAME]" at bounding box center [139, 106] width 140 height 23
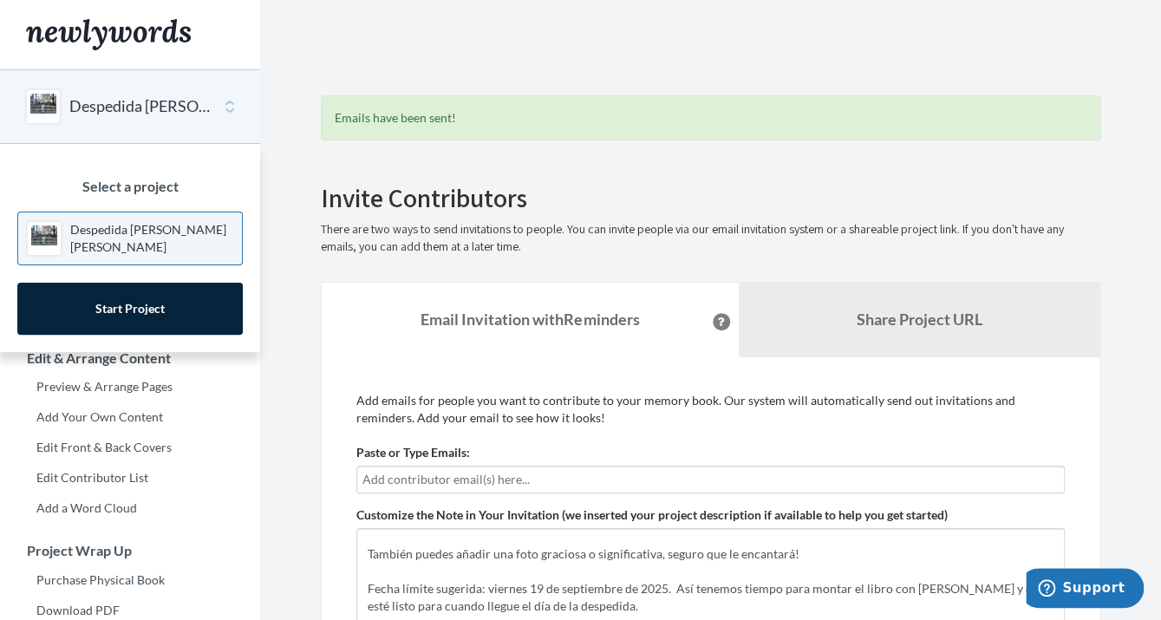
click at [118, 236] on p "Despedida [PERSON_NAME] [PERSON_NAME]" at bounding box center [151, 238] width 163 height 35
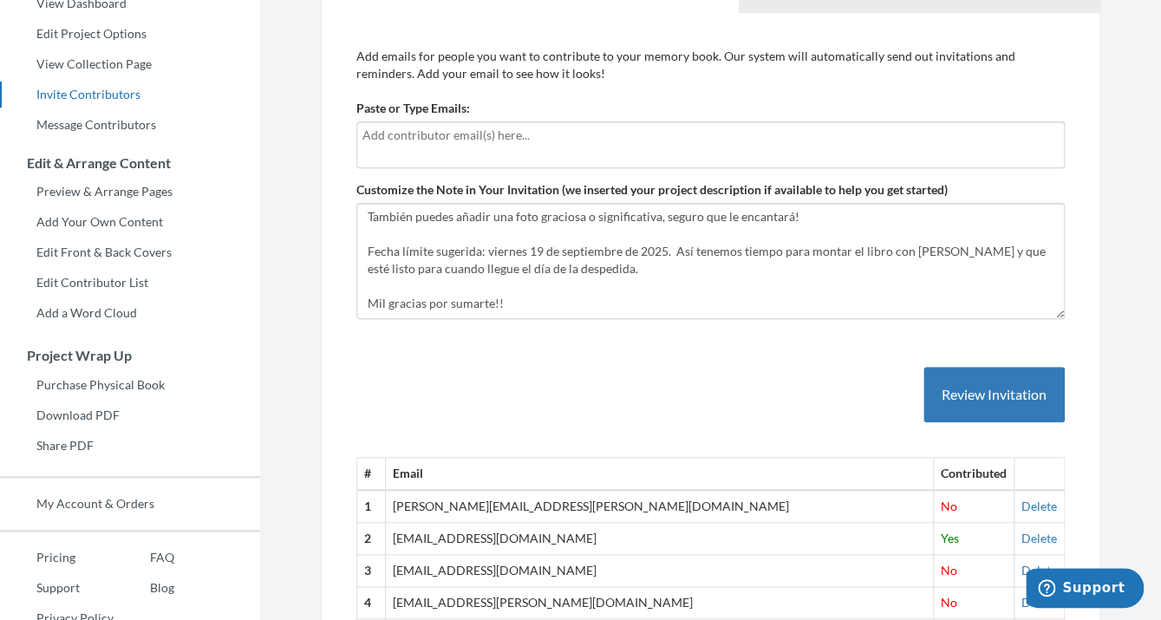
scroll to position [194, 0]
click at [421, 147] on div at bounding box center [710, 145] width 709 height 47
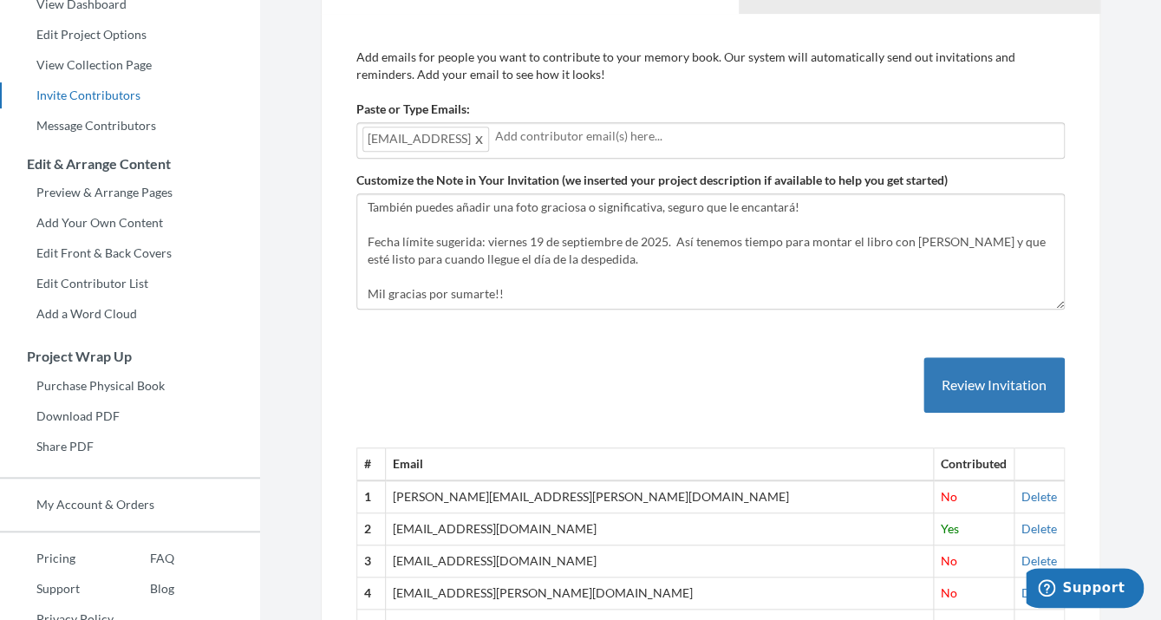
click at [489, 140] on span "pepefghc@hotamil.con" at bounding box center [425, 139] width 127 height 25
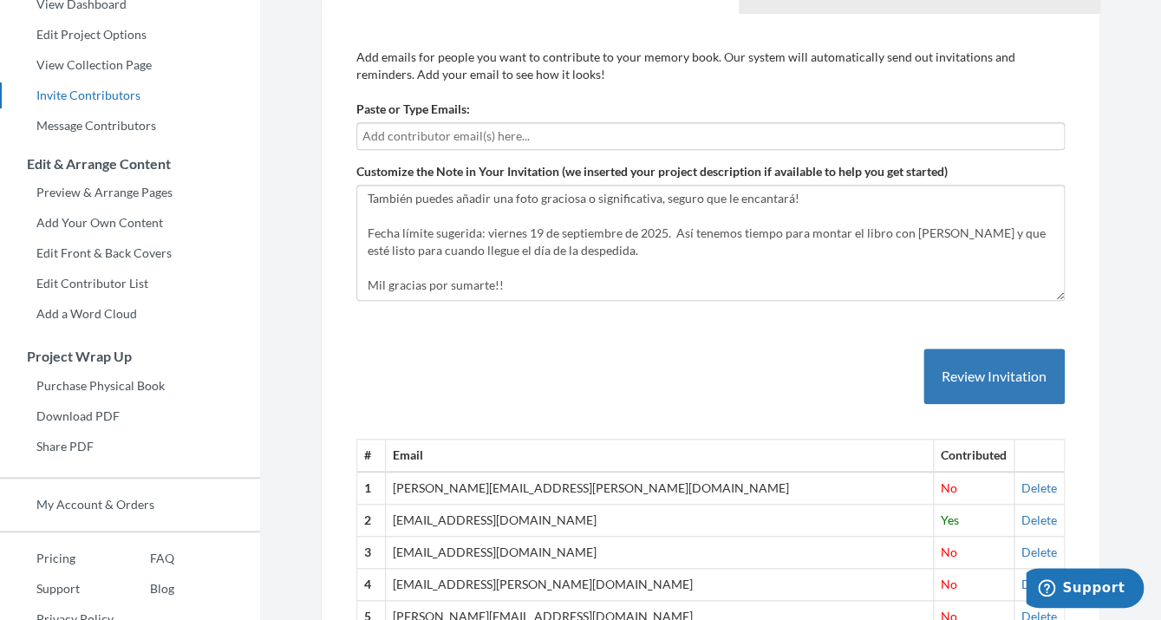
click at [411, 138] on input "text" at bounding box center [710, 136] width 696 height 19
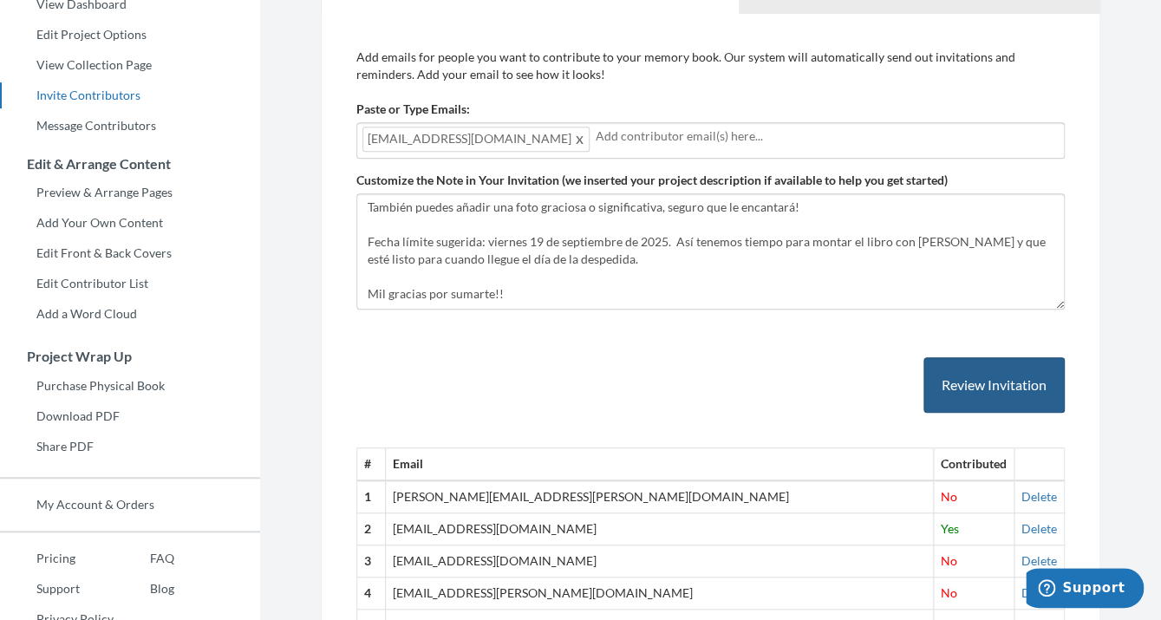
click at [969, 384] on button "Review Invitation" at bounding box center [994, 385] width 141 height 56
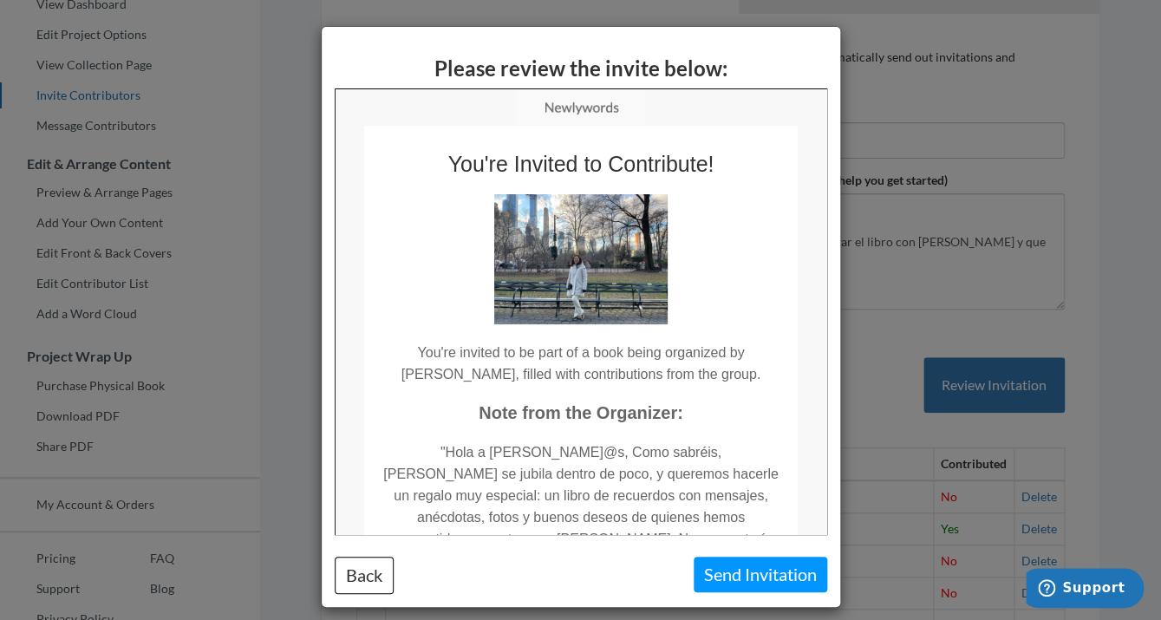
scroll to position [0, 0]
click at [751, 580] on button "Send Invitation" at bounding box center [761, 575] width 134 height 36
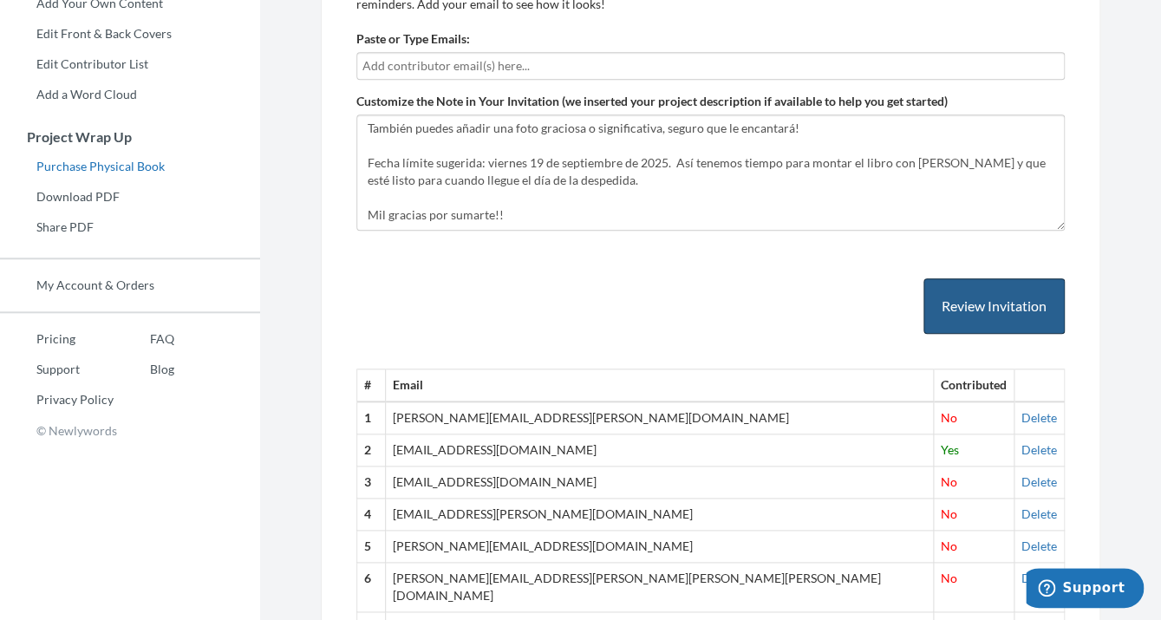
scroll to position [415, 0]
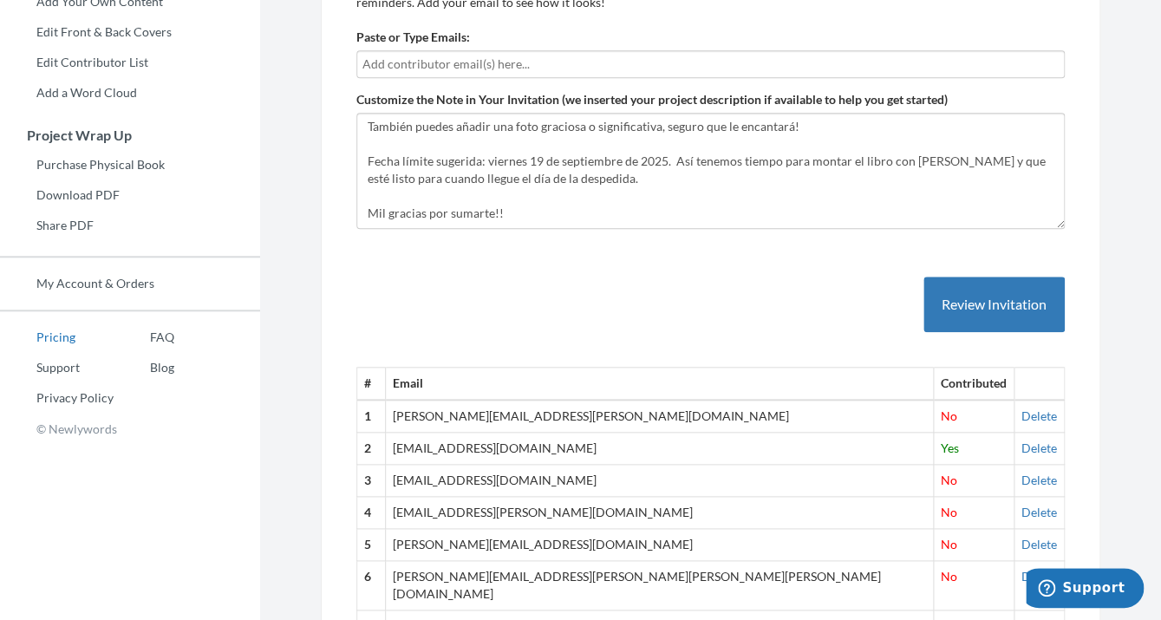
click at [56, 335] on link "Pricing" at bounding box center [57, 337] width 114 height 26
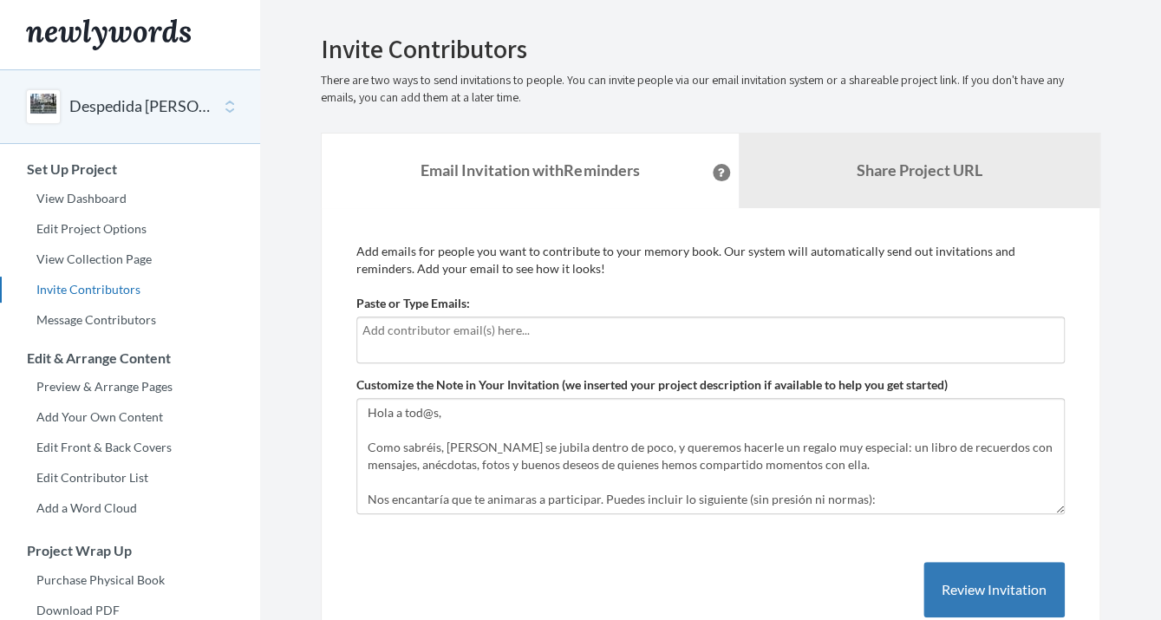
click at [437, 330] on input "text" at bounding box center [710, 330] width 696 height 19
type input "[PERSON_NAME]"
click at [362, 332] on div "chaves@" at bounding box center [710, 340] width 709 height 47
click at [410, 332] on input "chaves@chaves" at bounding box center [710, 330] width 696 height 19
click at [449, 328] on input "chaveschaves" at bounding box center [710, 330] width 696 height 19
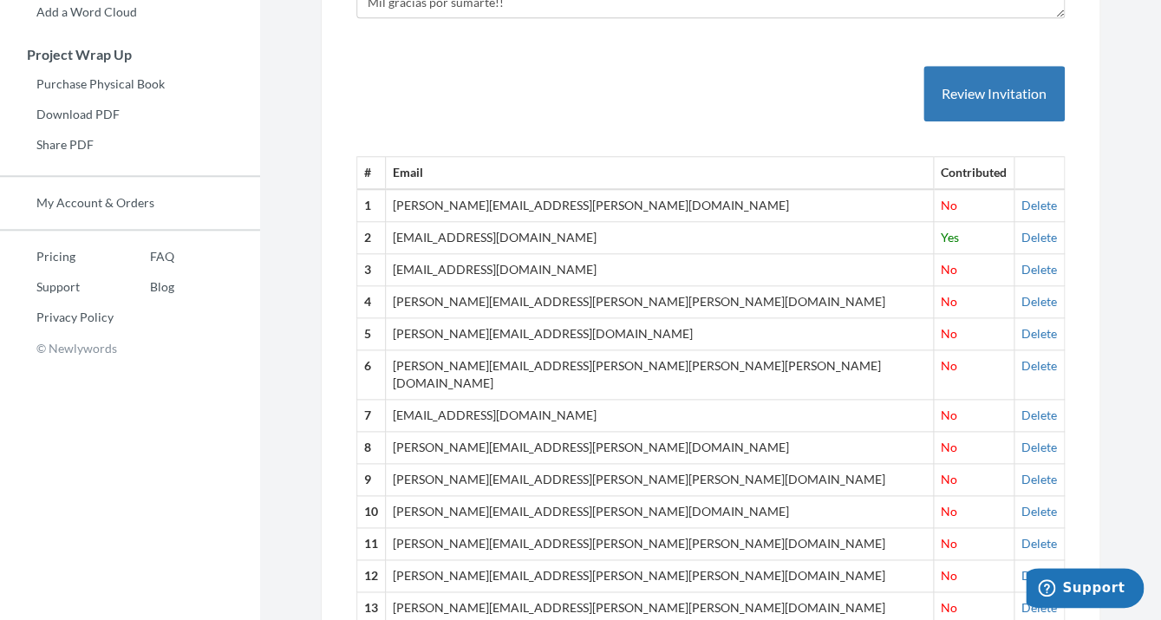
scroll to position [460, 0]
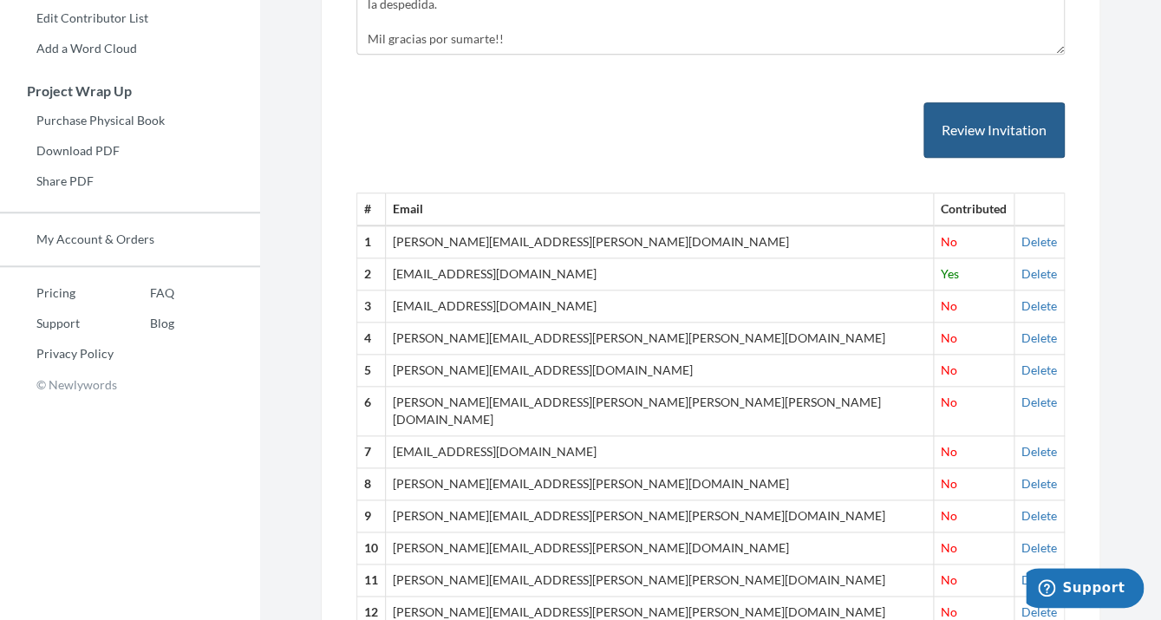
type input "[EMAIL_ADDRESS][DOMAIN_NAME]"
click at [973, 129] on button "Review Invitation" at bounding box center [994, 130] width 141 height 56
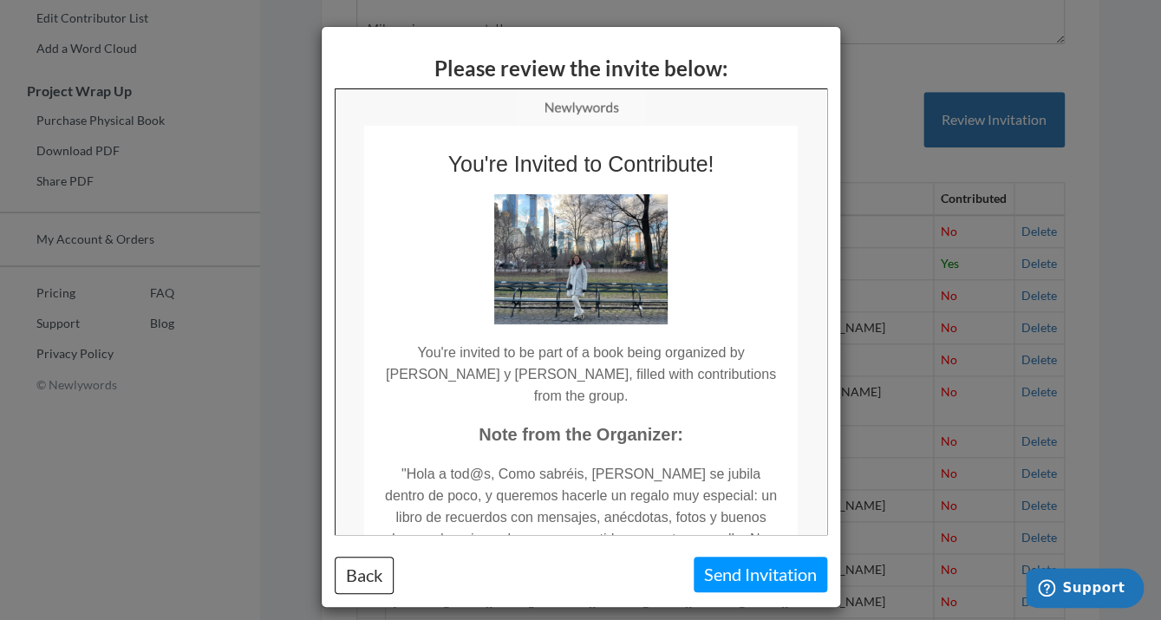
scroll to position [0, 0]
click at [744, 558] on button "Send Invitation" at bounding box center [761, 575] width 134 height 36
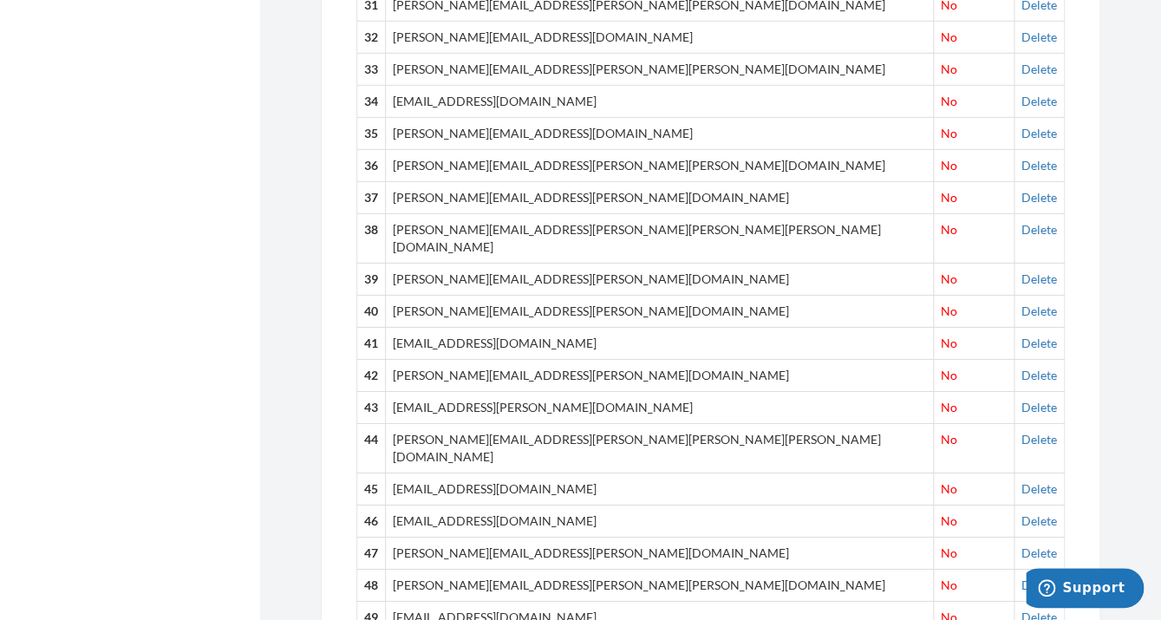
scroll to position [1874, 0]
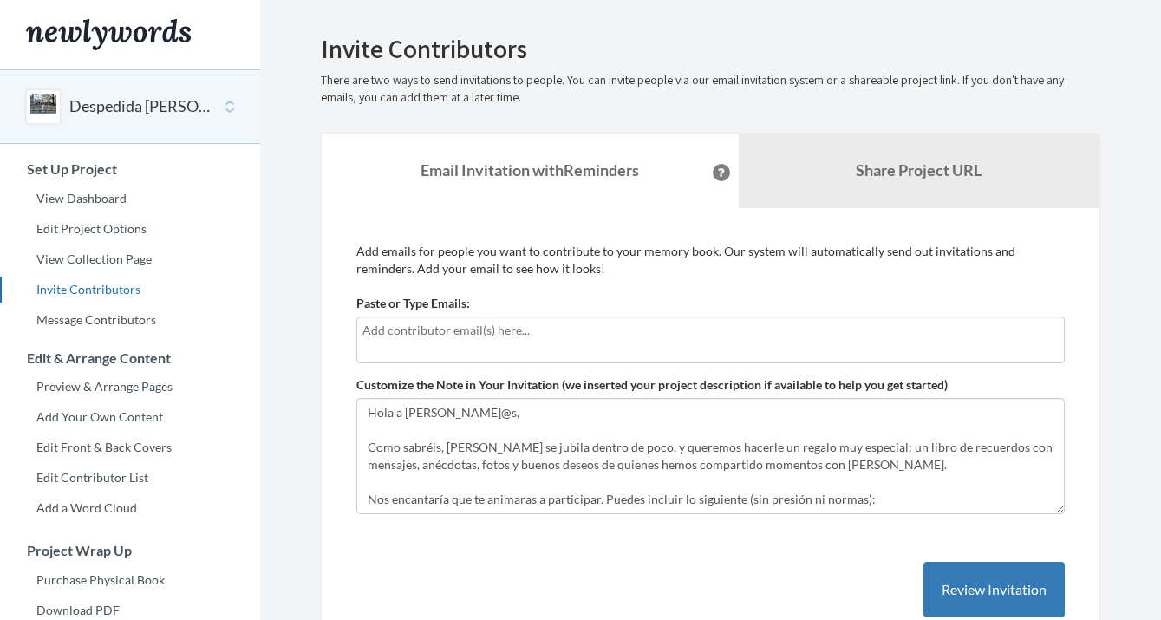
scroll to position [1744, 0]
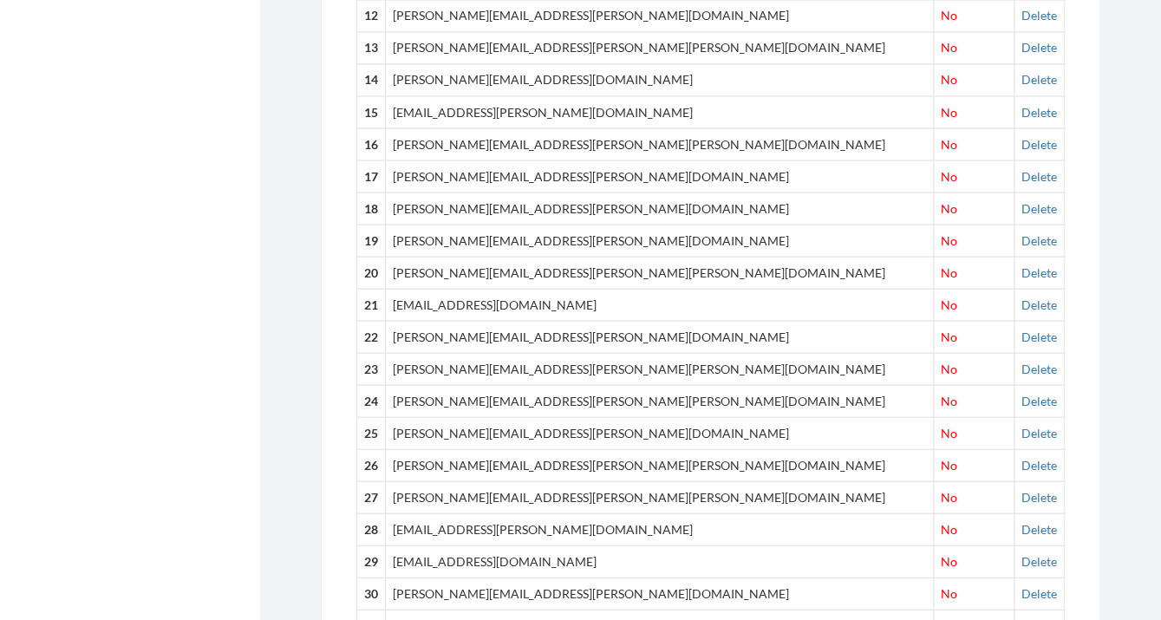
type input "chaveschavesl@yahoo.com"
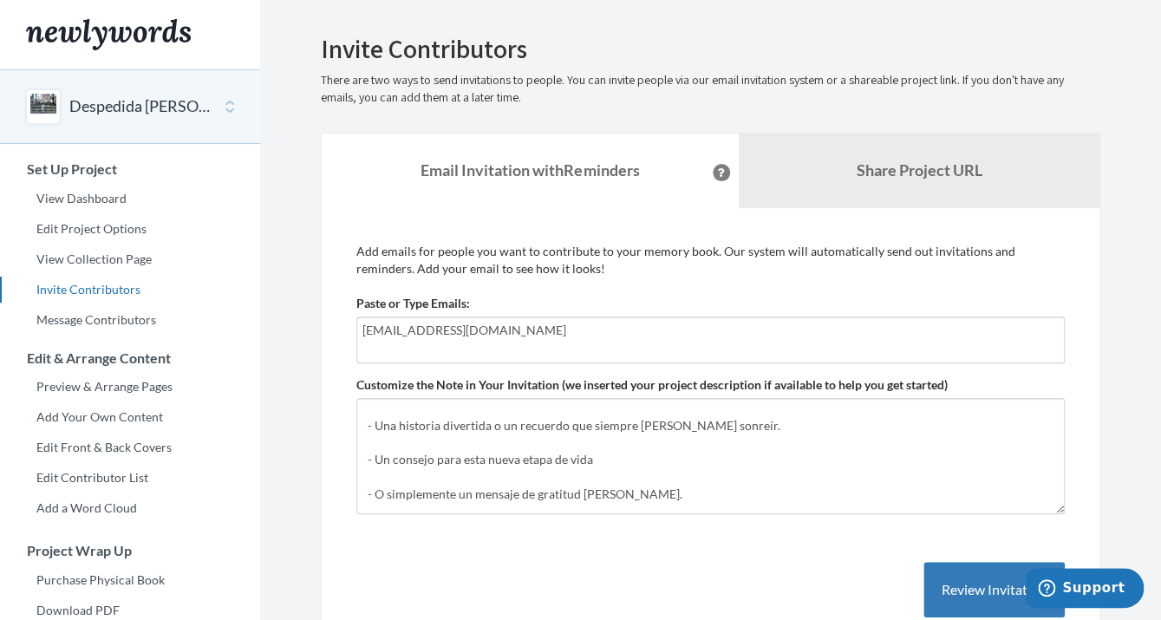
scroll to position [0, 0]
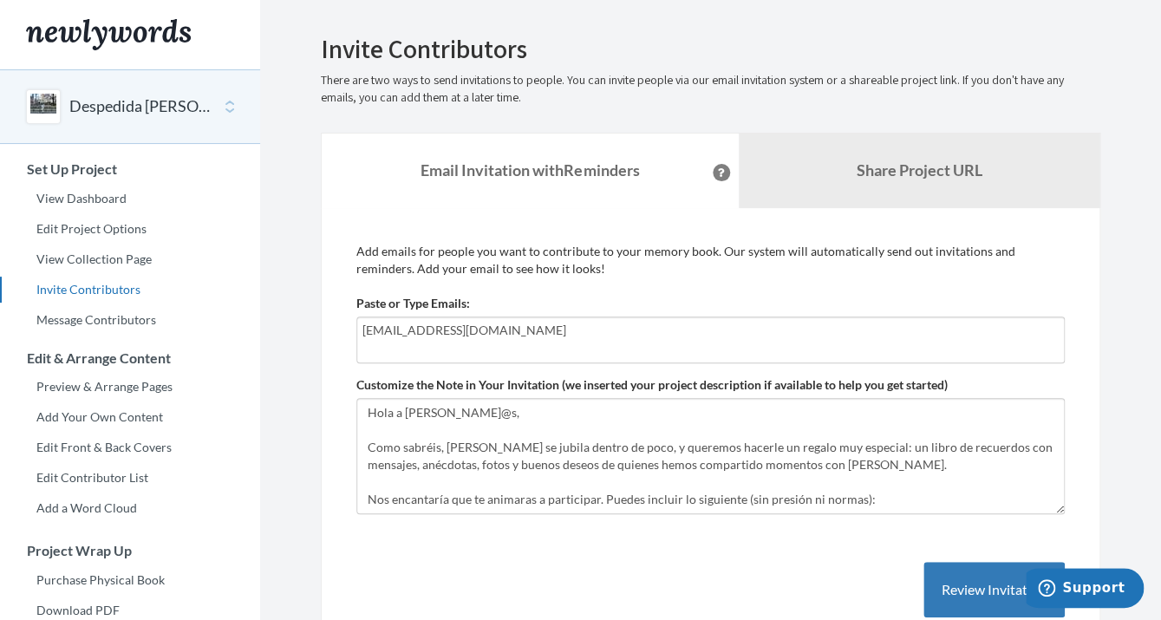
drag, startPoint x: 585, startPoint y: 338, endPoint x: 335, endPoint y: 332, distance: 250.7
click at [362, 332] on input "chaveschavesl@yahoo.com" at bounding box center [710, 330] width 696 height 19
paste input "text"
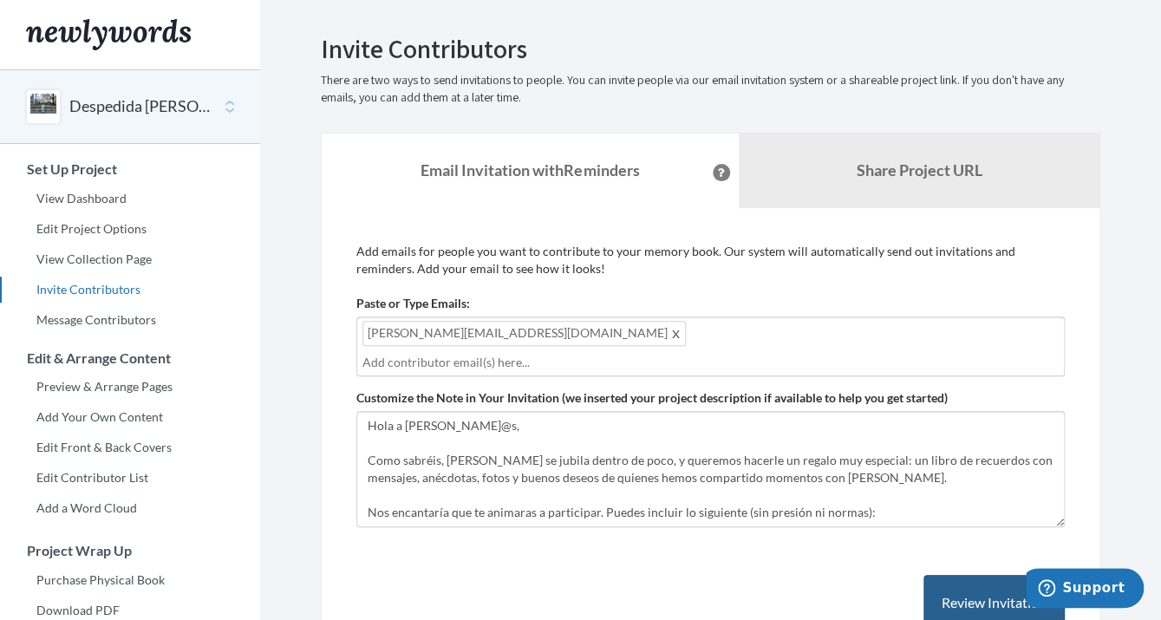
click at [953, 575] on button "Review Invitation" at bounding box center [994, 603] width 141 height 56
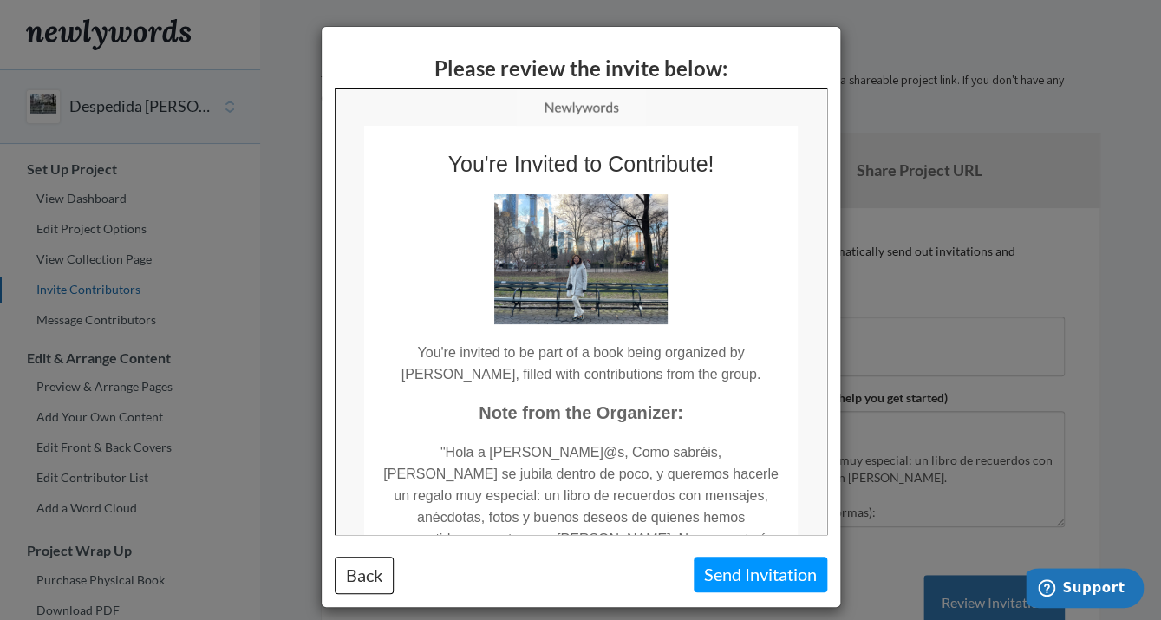
click at [760, 574] on button "Send Invitation" at bounding box center [761, 575] width 134 height 36
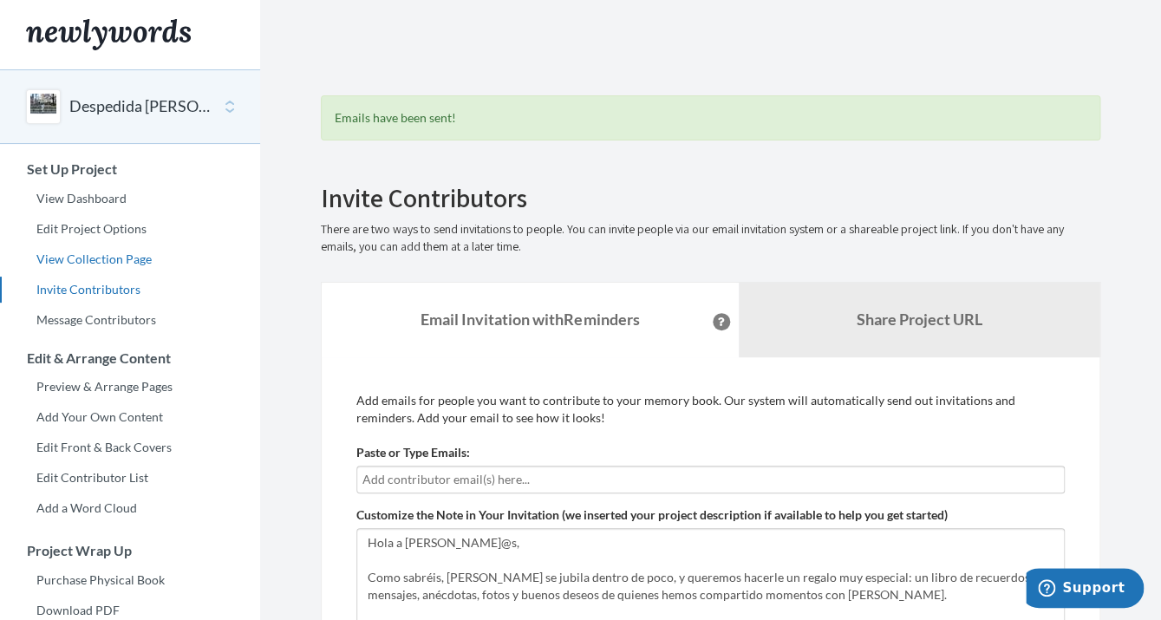
click at [121, 259] on link "View Collection Page" at bounding box center [130, 259] width 260 height 26
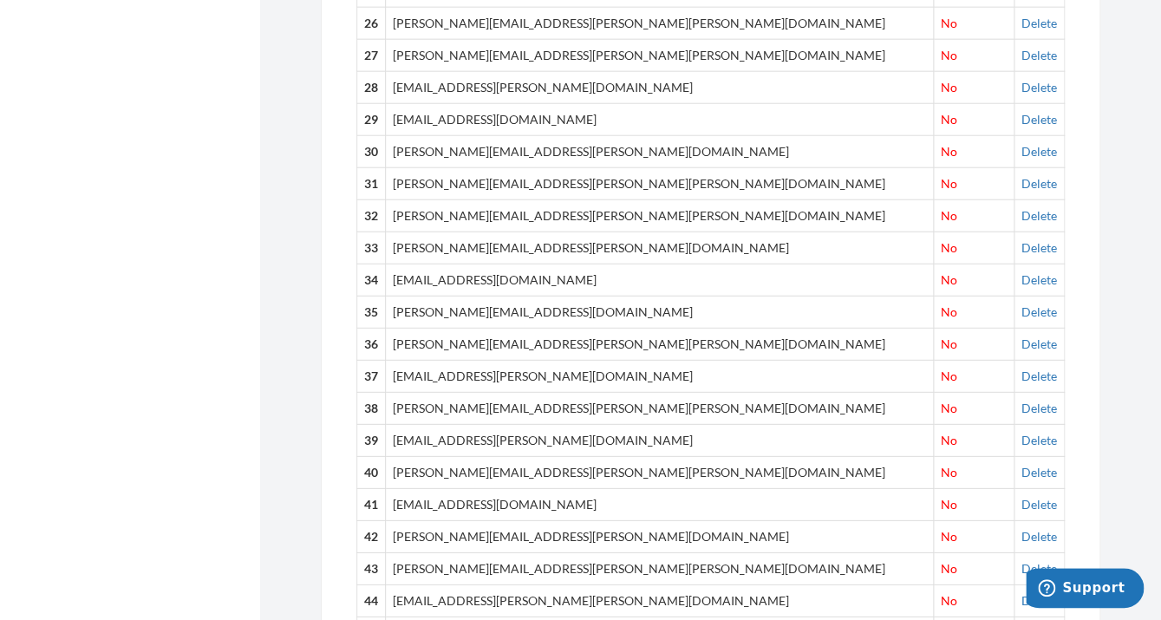
scroll to position [1494, 0]
